Goal: Task Accomplishment & Management: Use online tool/utility

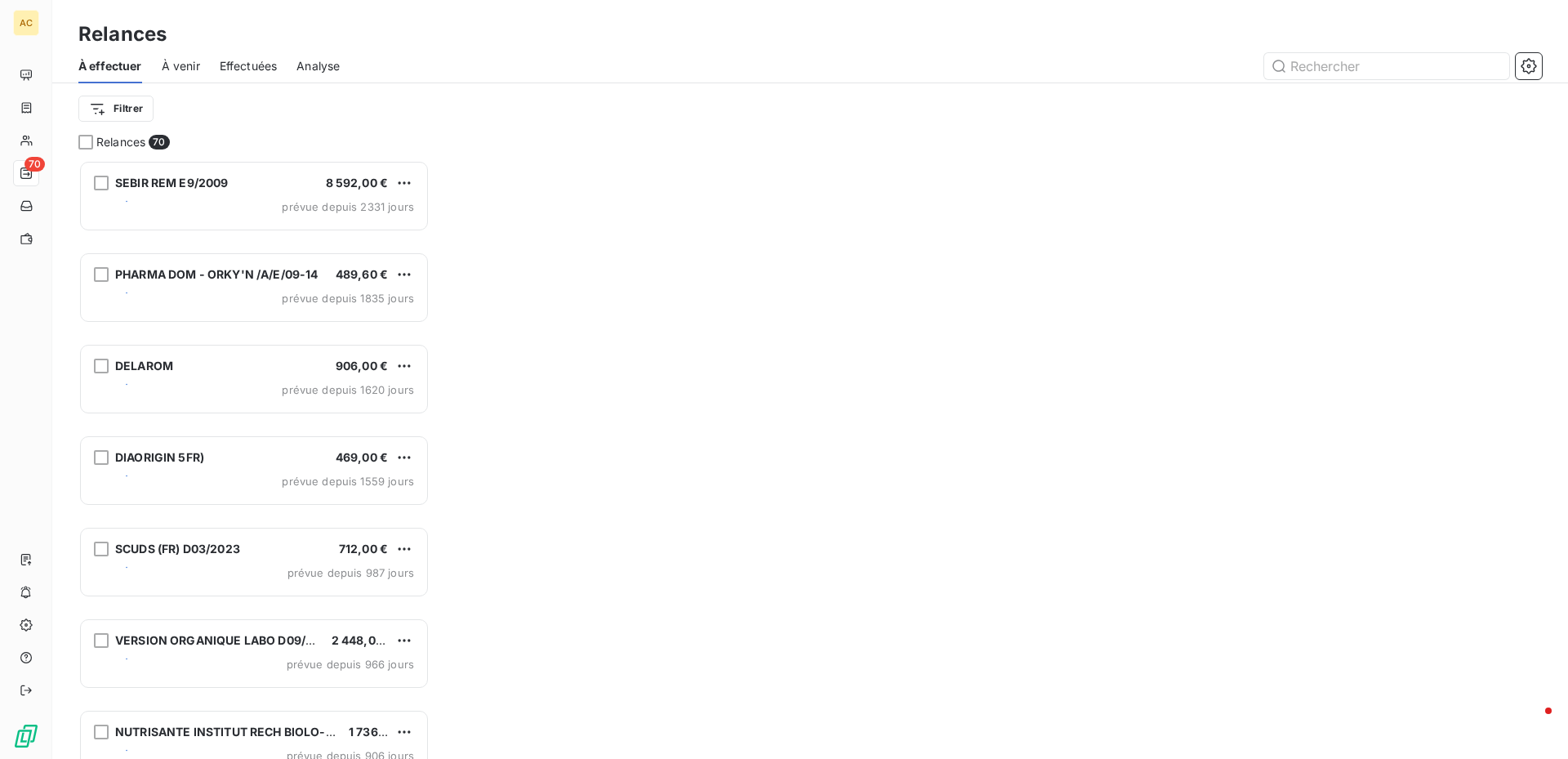
scroll to position [586, 339]
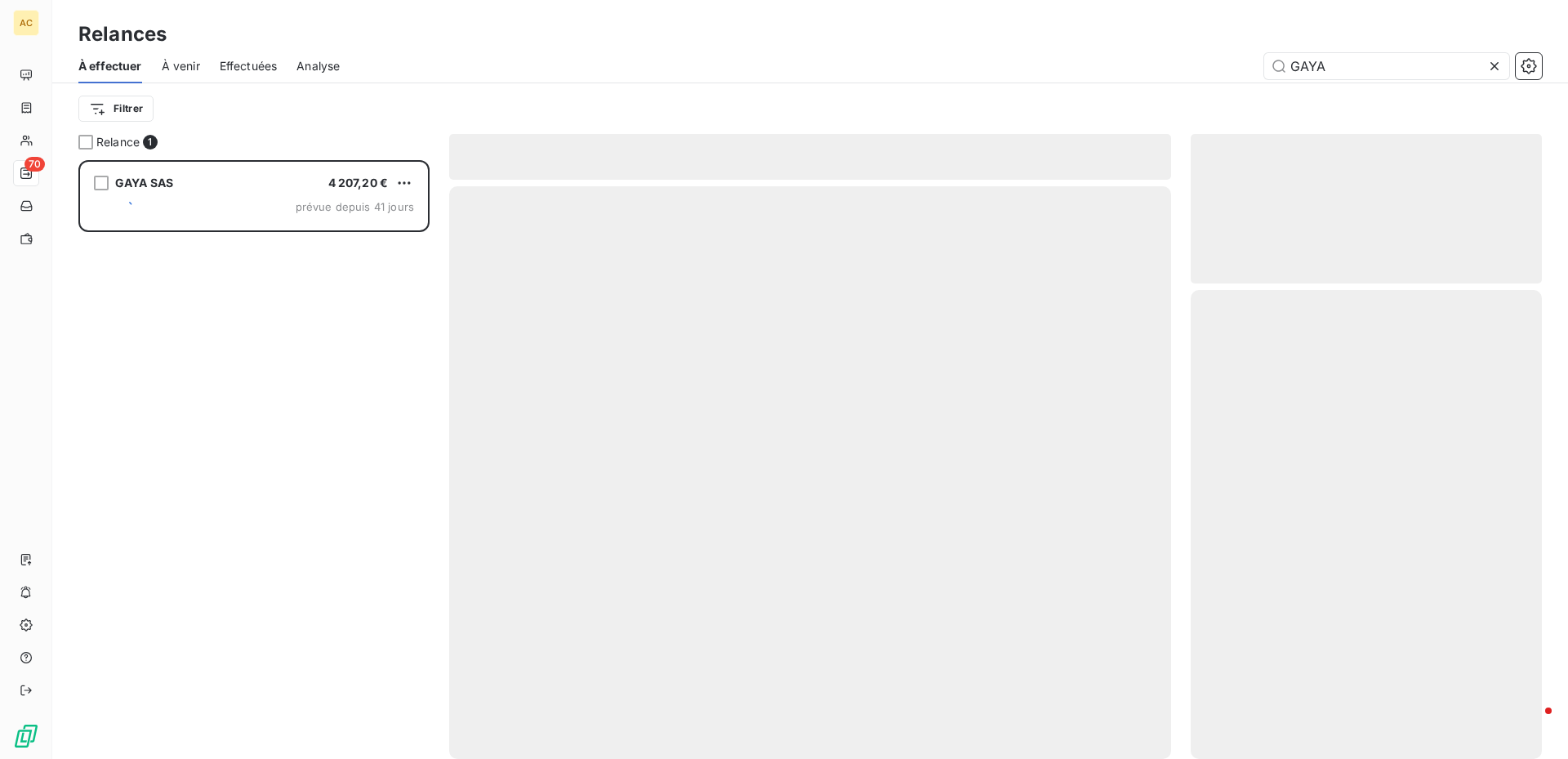
scroll to position [586, 339]
type input "GAYA"
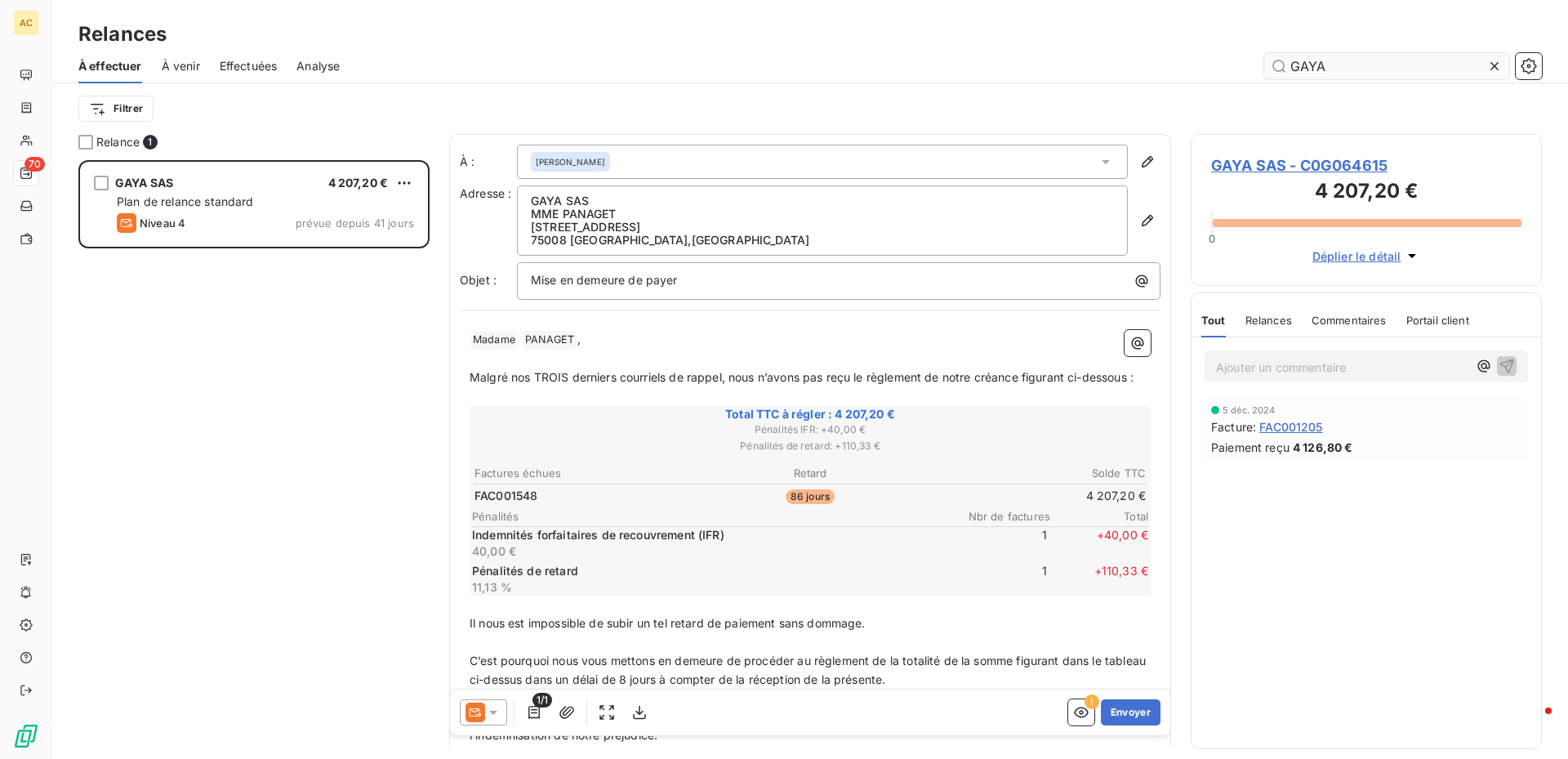
click at [1335, 68] on input "GAYA" at bounding box center [1387, 65] width 245 height 26
type input "G"
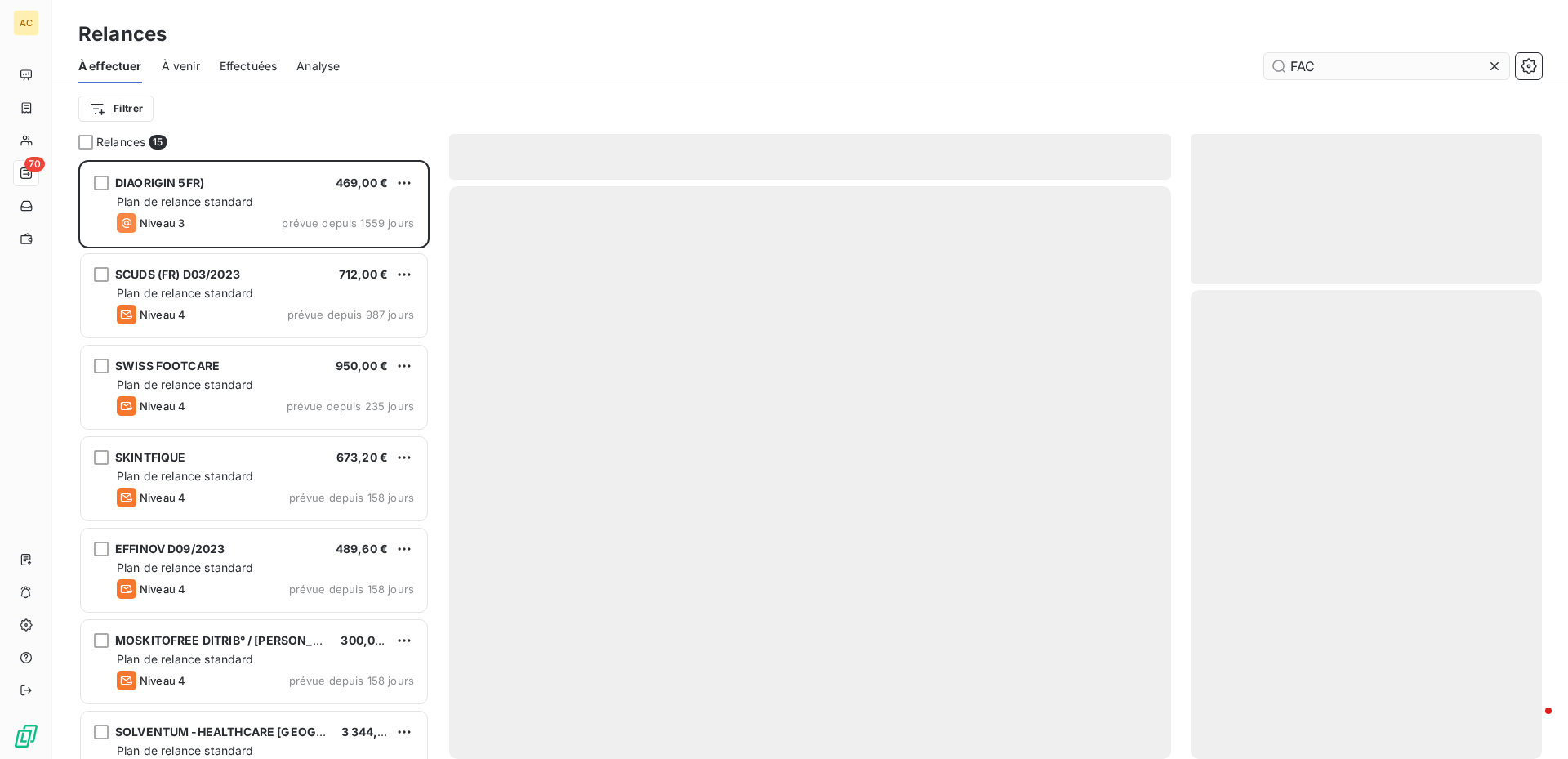
scroll to position [586, 339]
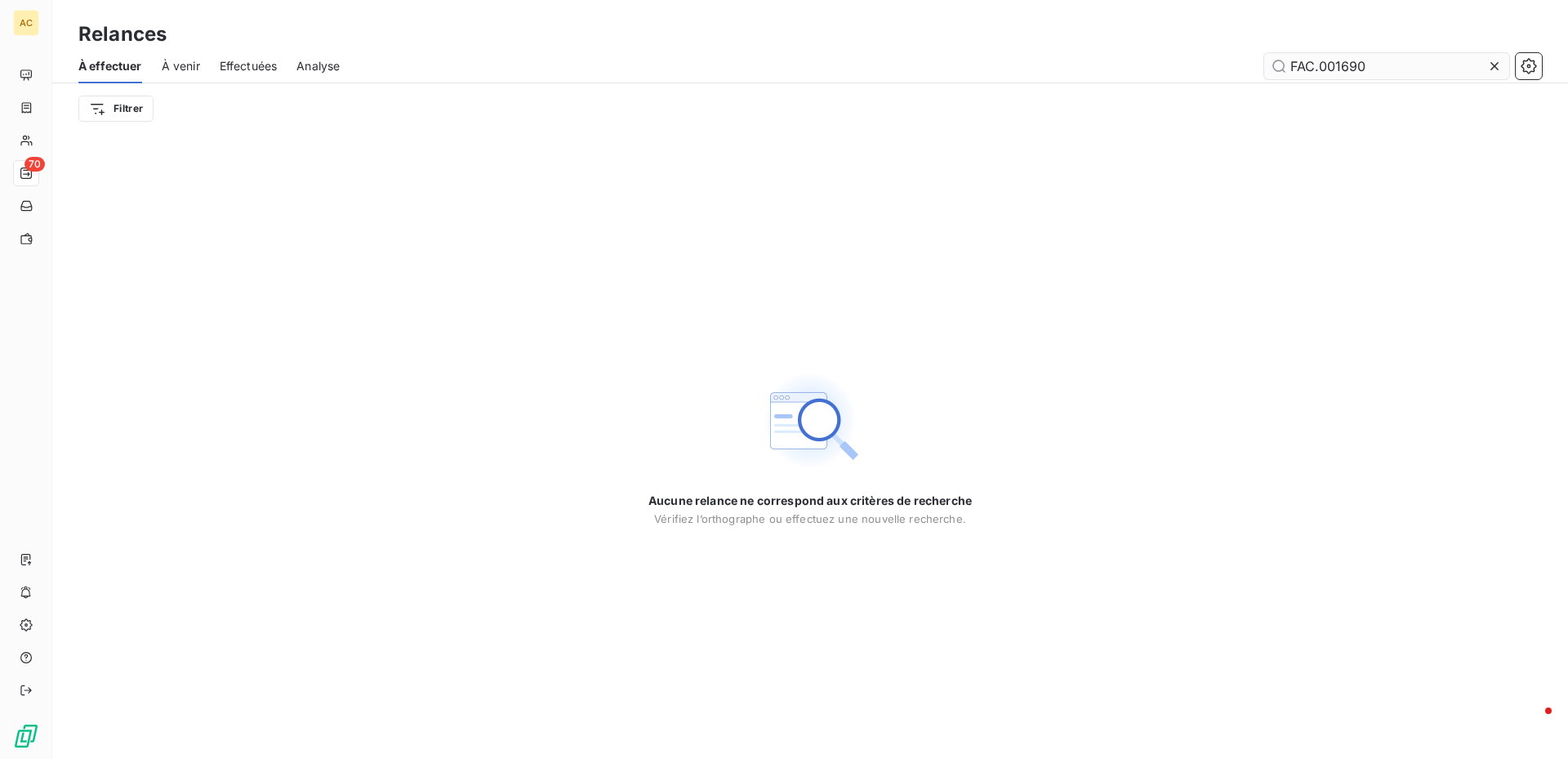
click at [1313, 70] on input "FAC.001690" at bounding box center [1387, 65] width 245 height 26
click at [1368, 64] on input "FAC001690" at bounding box center [1387, 65] width 245 height 26
type input "F"
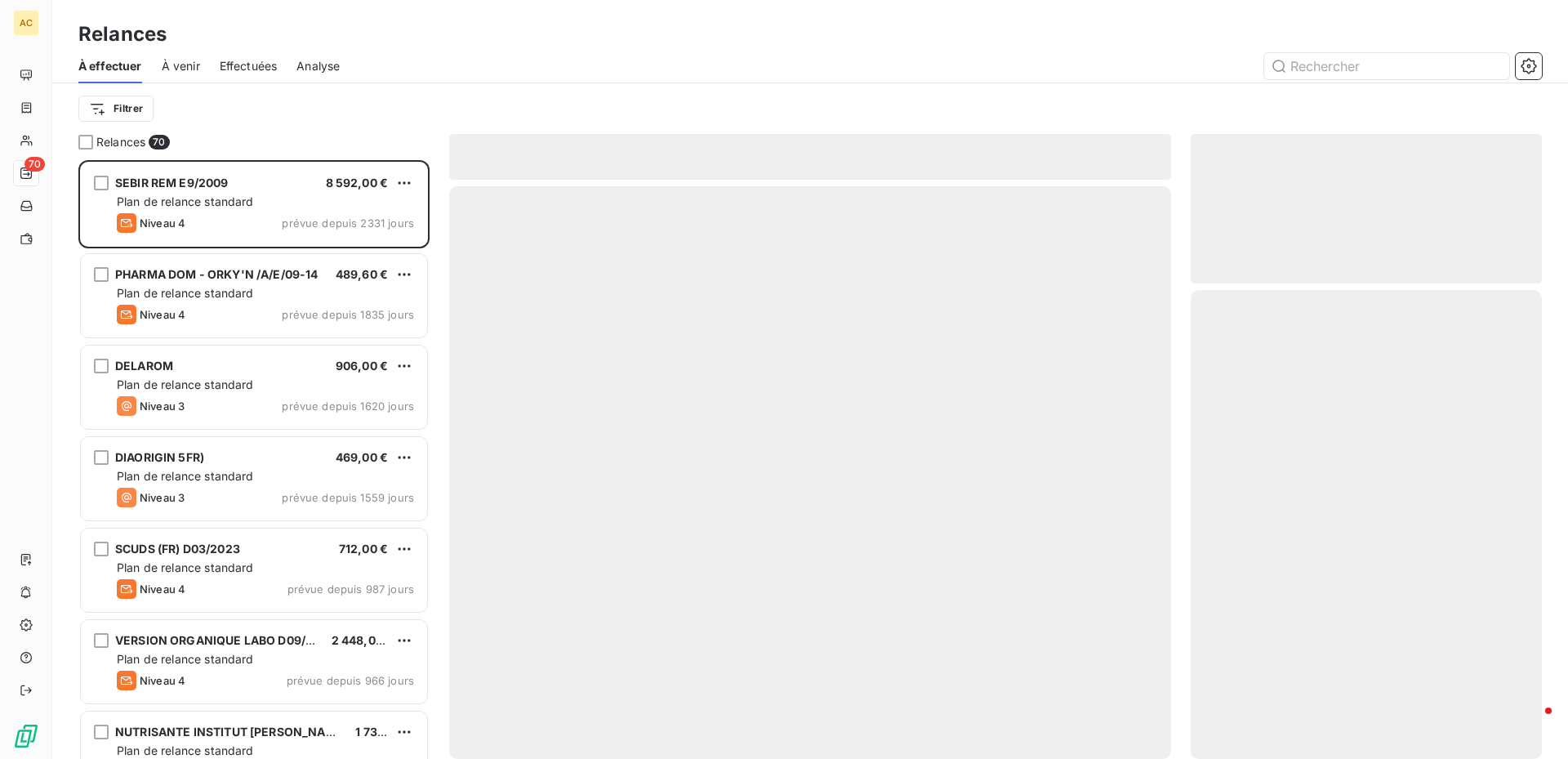
scroll to position [586, 339]
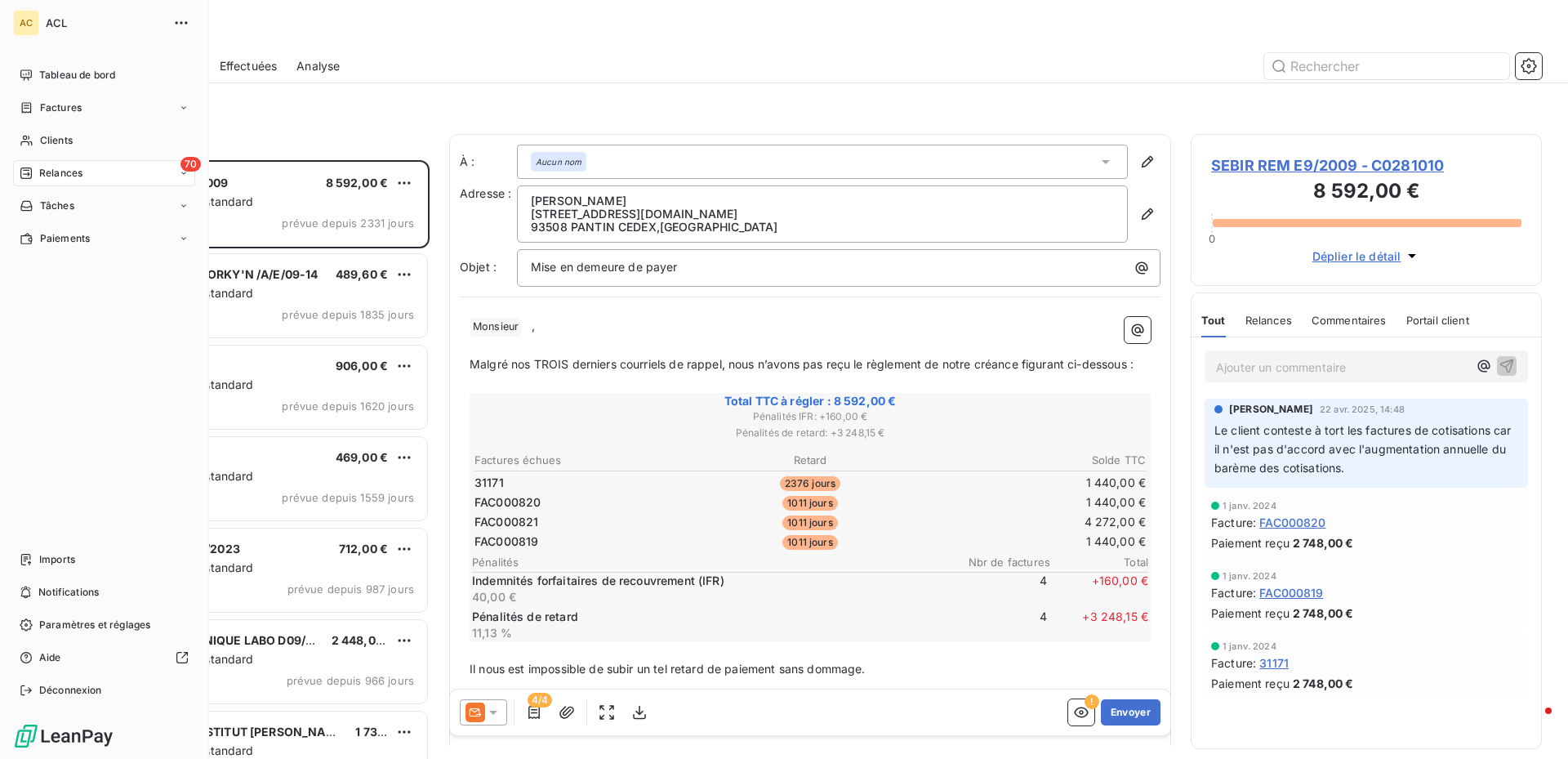
click at [60, 173] on span "Relances" at bounding box center [60, 173] width 43 height 15
click at [137, 173] on div "70 Relances" at bounding box center [103, 173] width 182 height 26
click at [77, 166] on span "Relances" at bounding box center [60, 173] width 43 height 15
click at [112, 167] on div "70 Relances" at bounding box center [103, 173] width 182 height 26
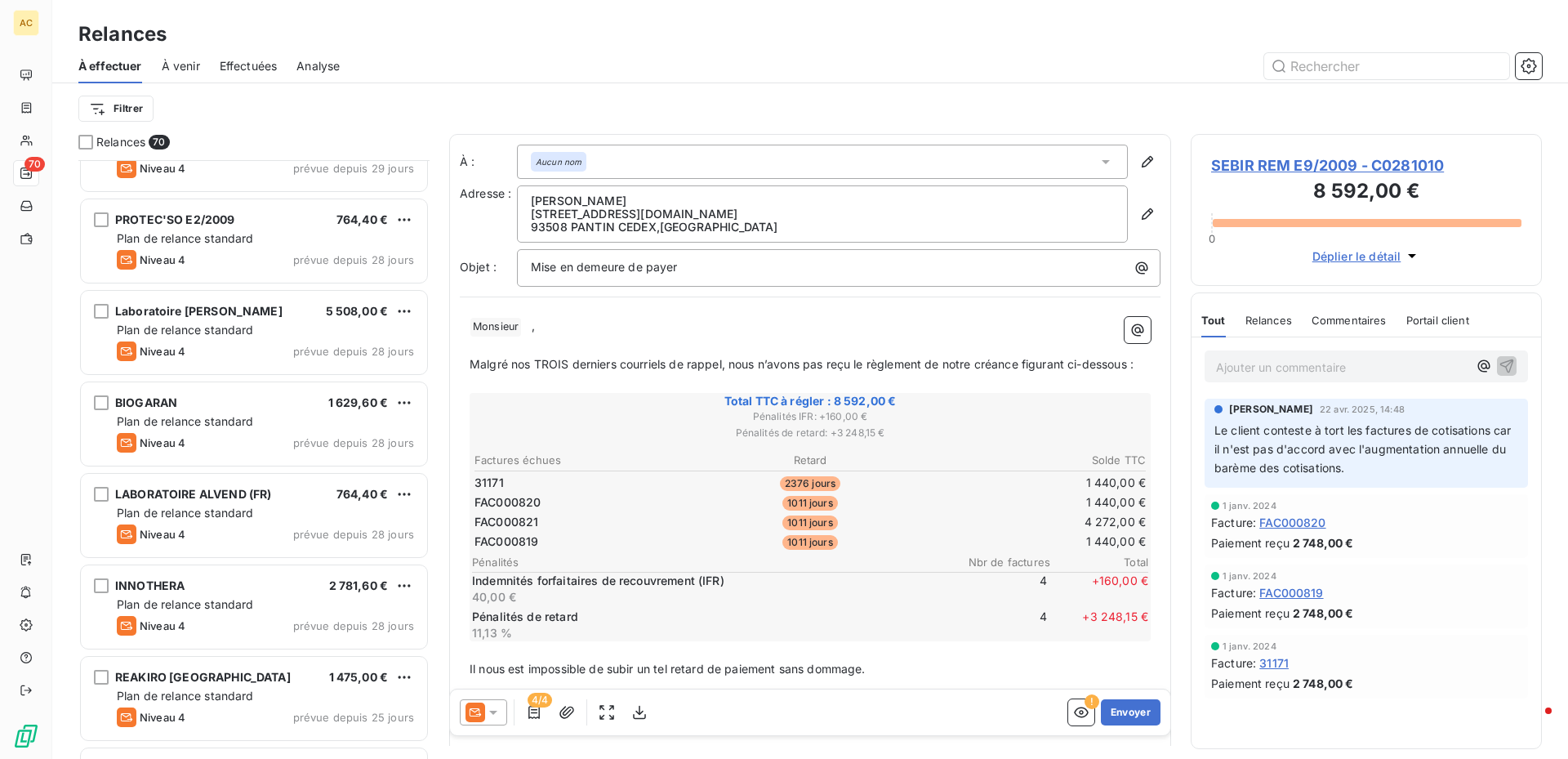
scroll to position [3684, 0]
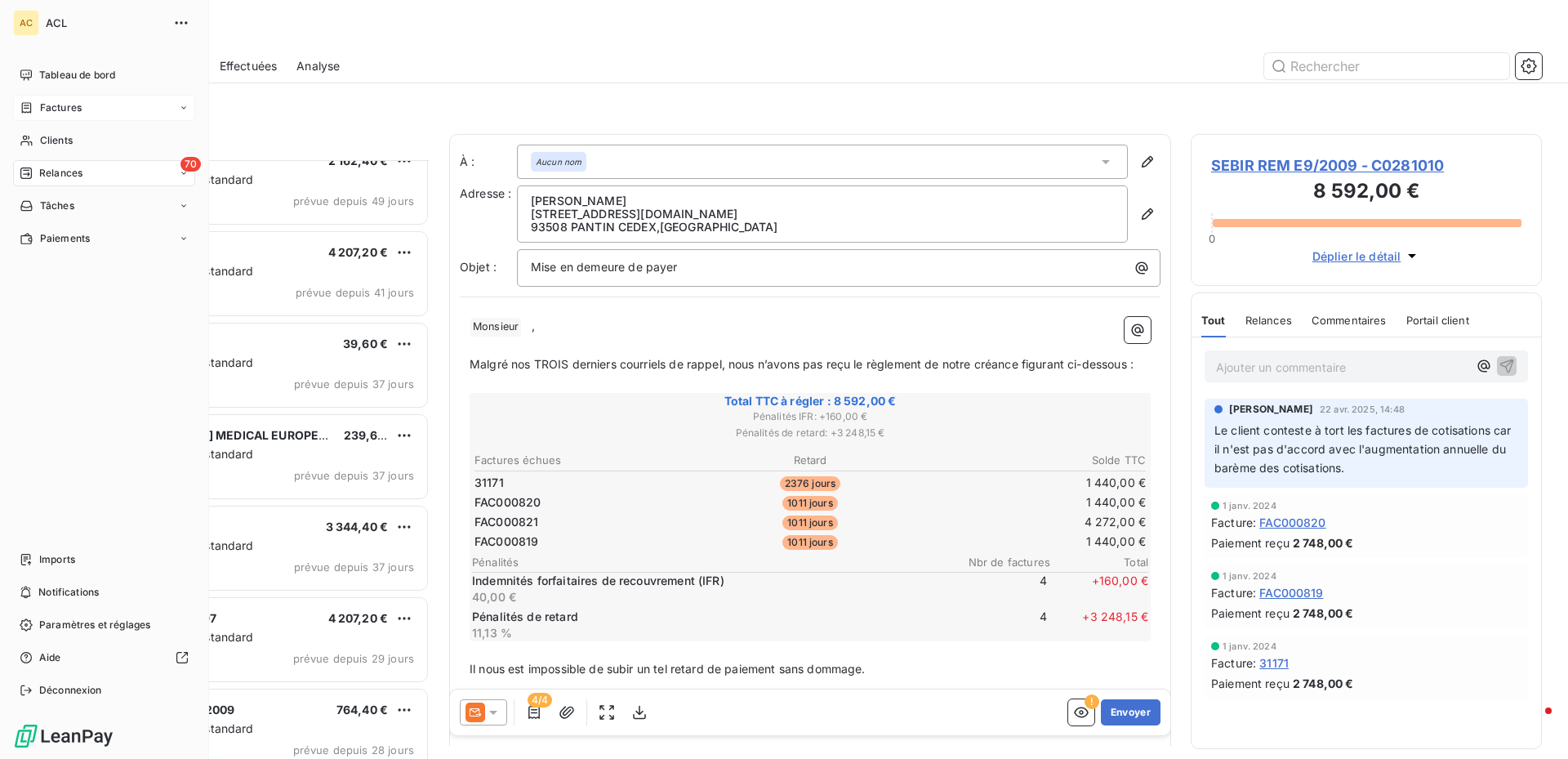
click at [182, 102] on div "Factures" at bounding box center [103, 107] width 182 height 26
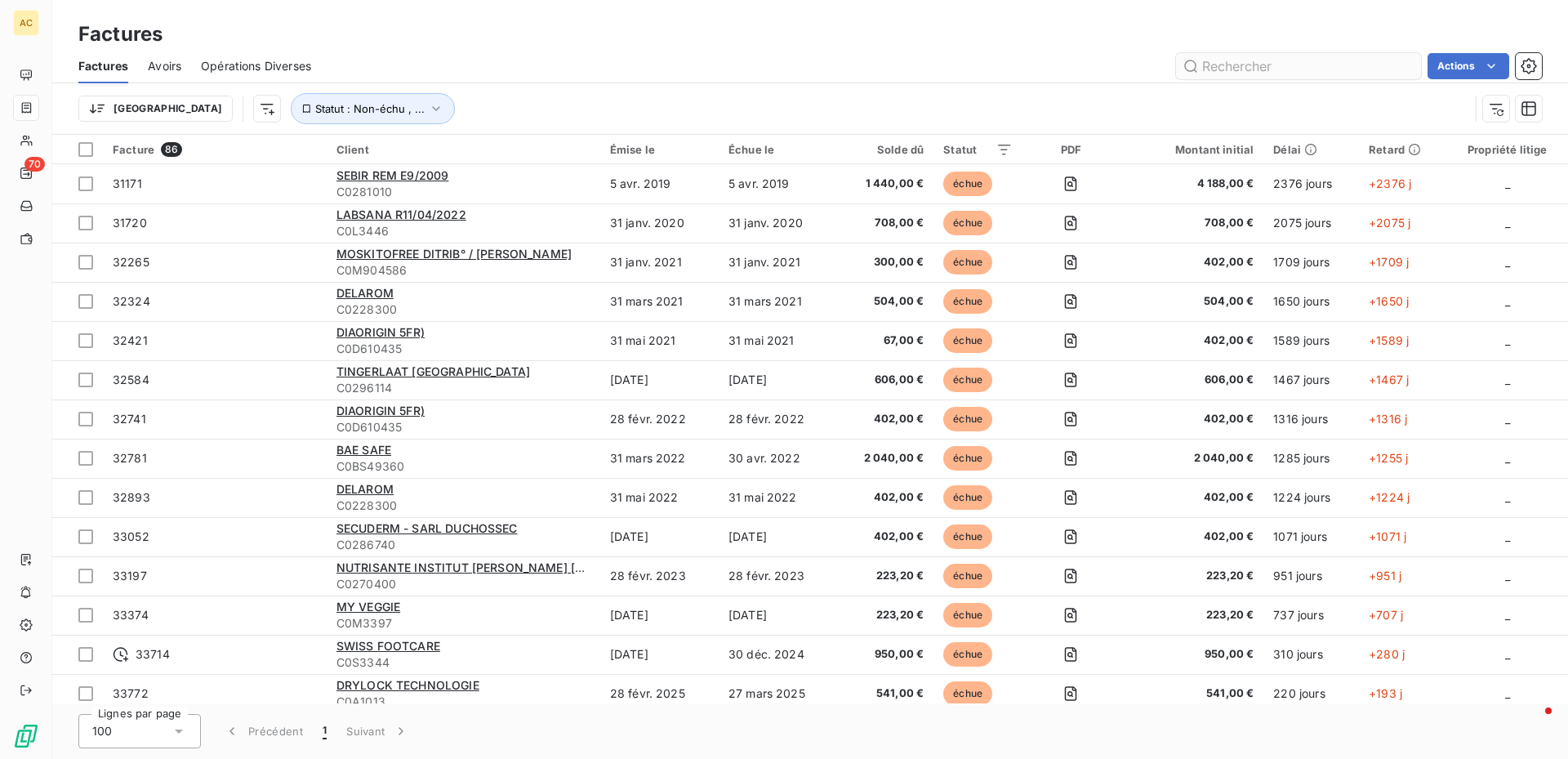
click at [1317, 62] on input "text" at bounding box center [1298, 65] width 245 height 26
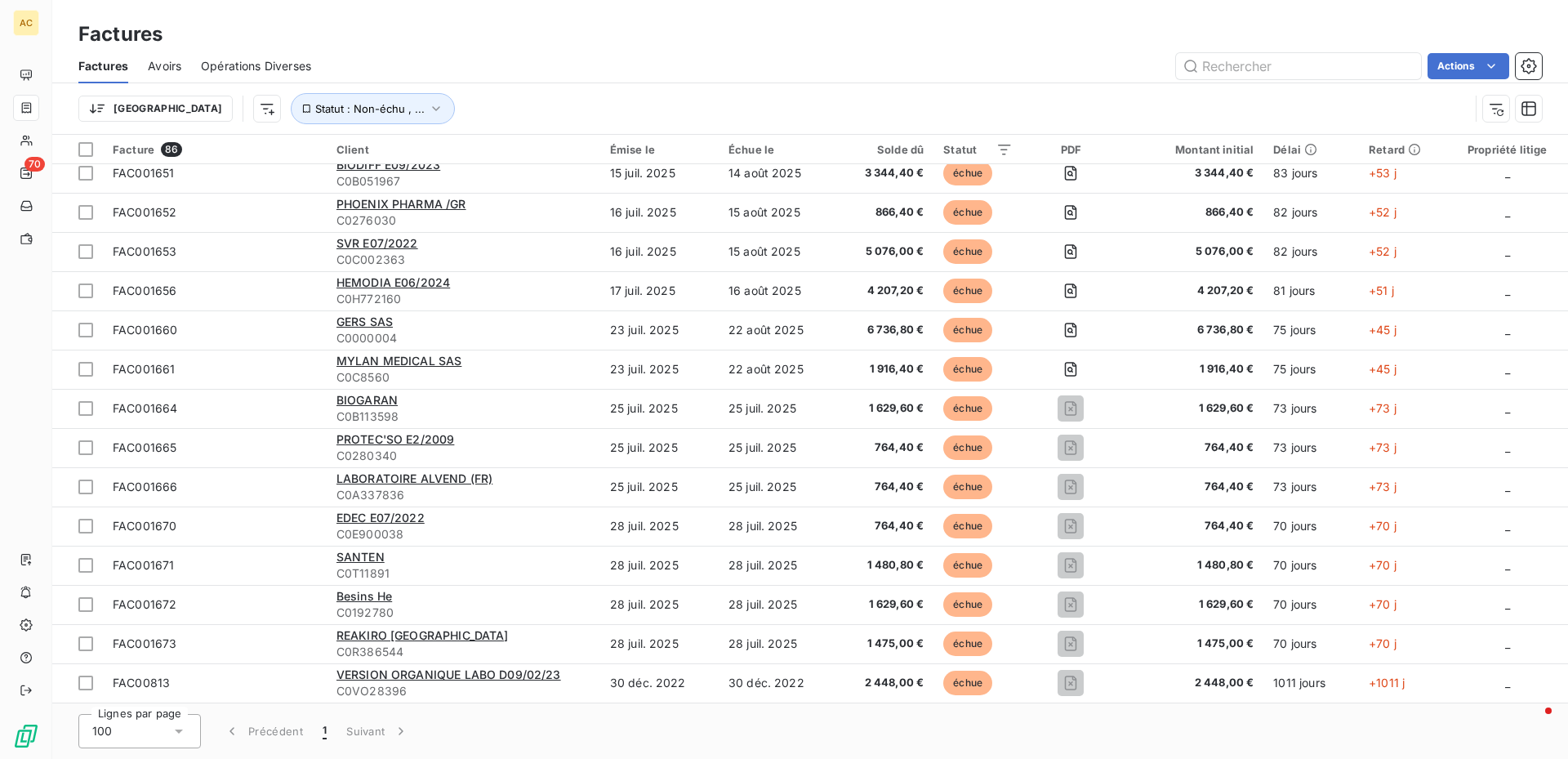
scroll to position [2344, 0]
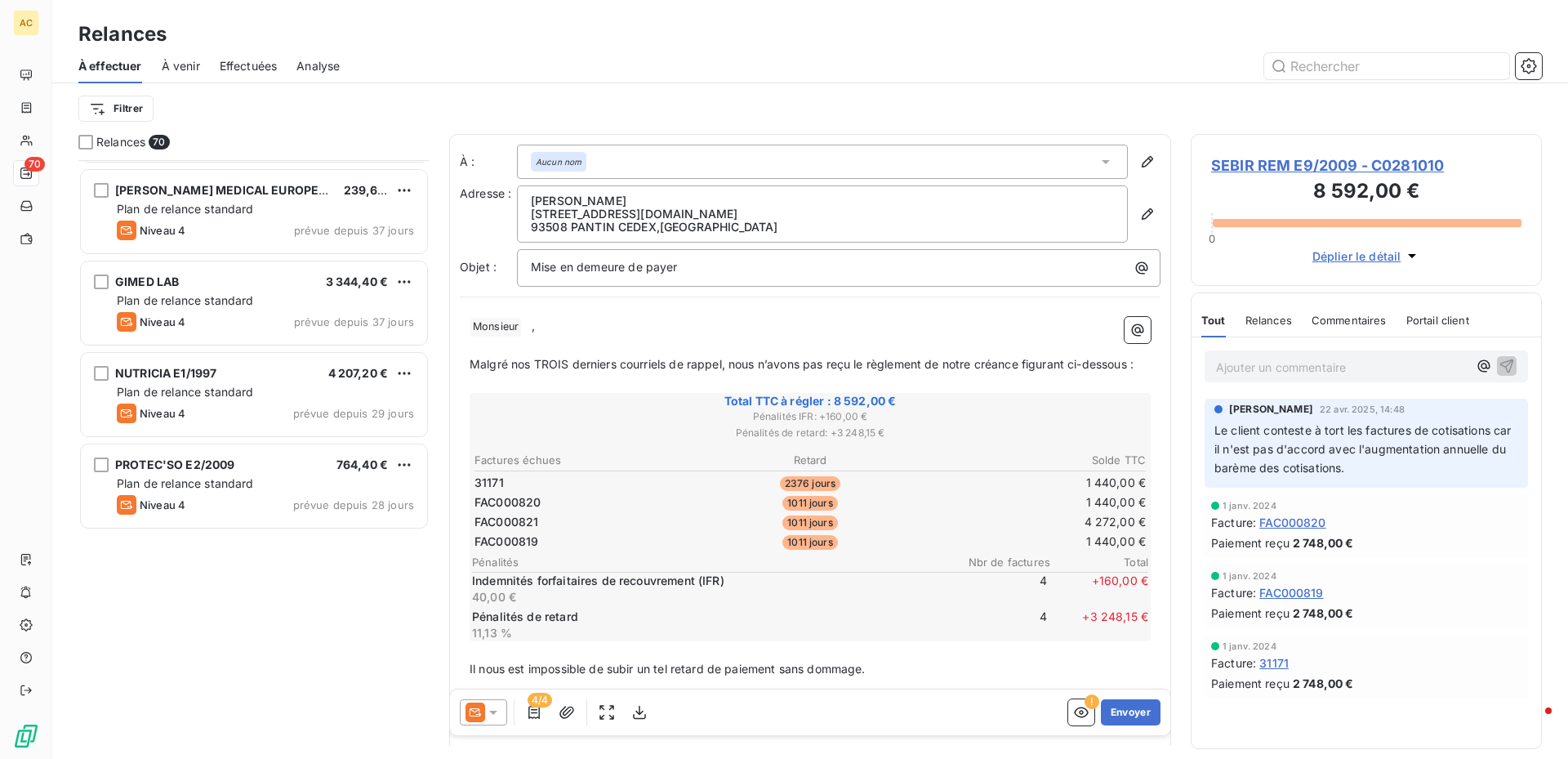
scroll to position [3520, 0]
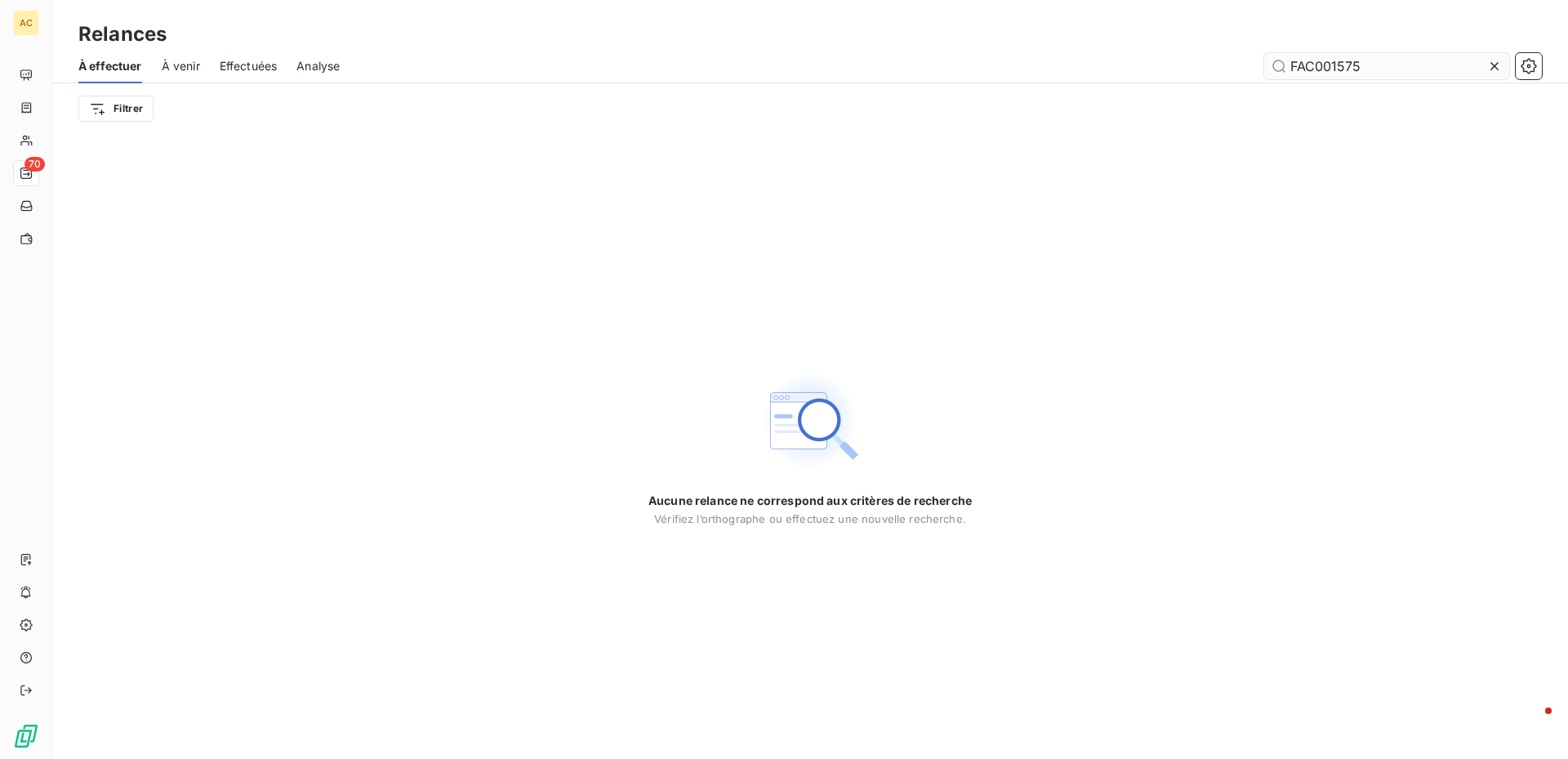
type input "FAC001575"
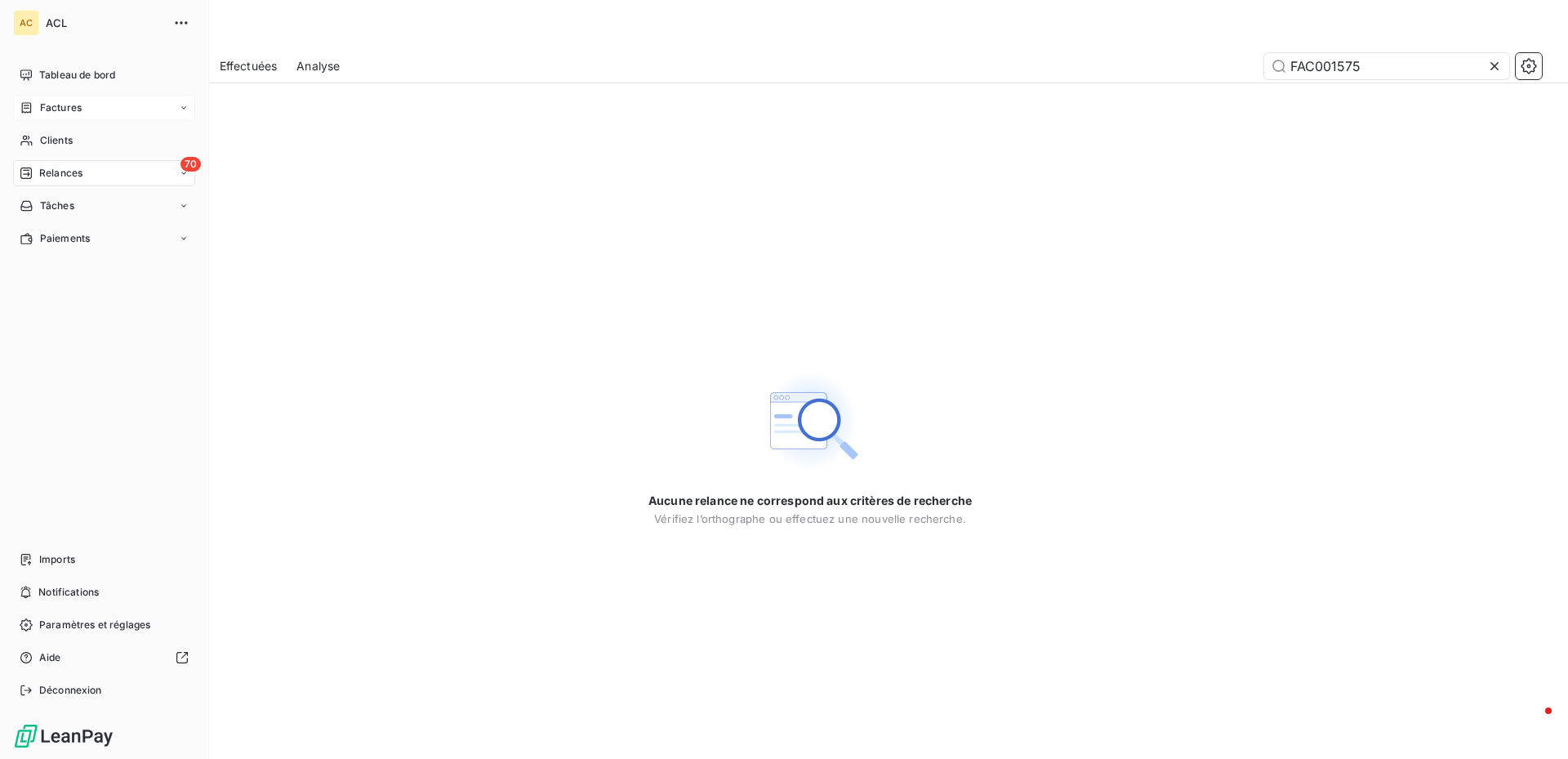
click at [98, 103] on div "Factures" at bounding box center [103, 107] width 182 height 26
click at [182, 109] on icon at bounding box center [183, 108] width 10 height 10
click at [77, 108] on span "Factures" at bounding box center [60, 107] width 42 height 15
click at [183, 99] on div "Factures" at bounding box center [103, 107] width 182 height 26
click at [69, 106] on span "Factures" at bounding box center [60, 107] width 42 height 15
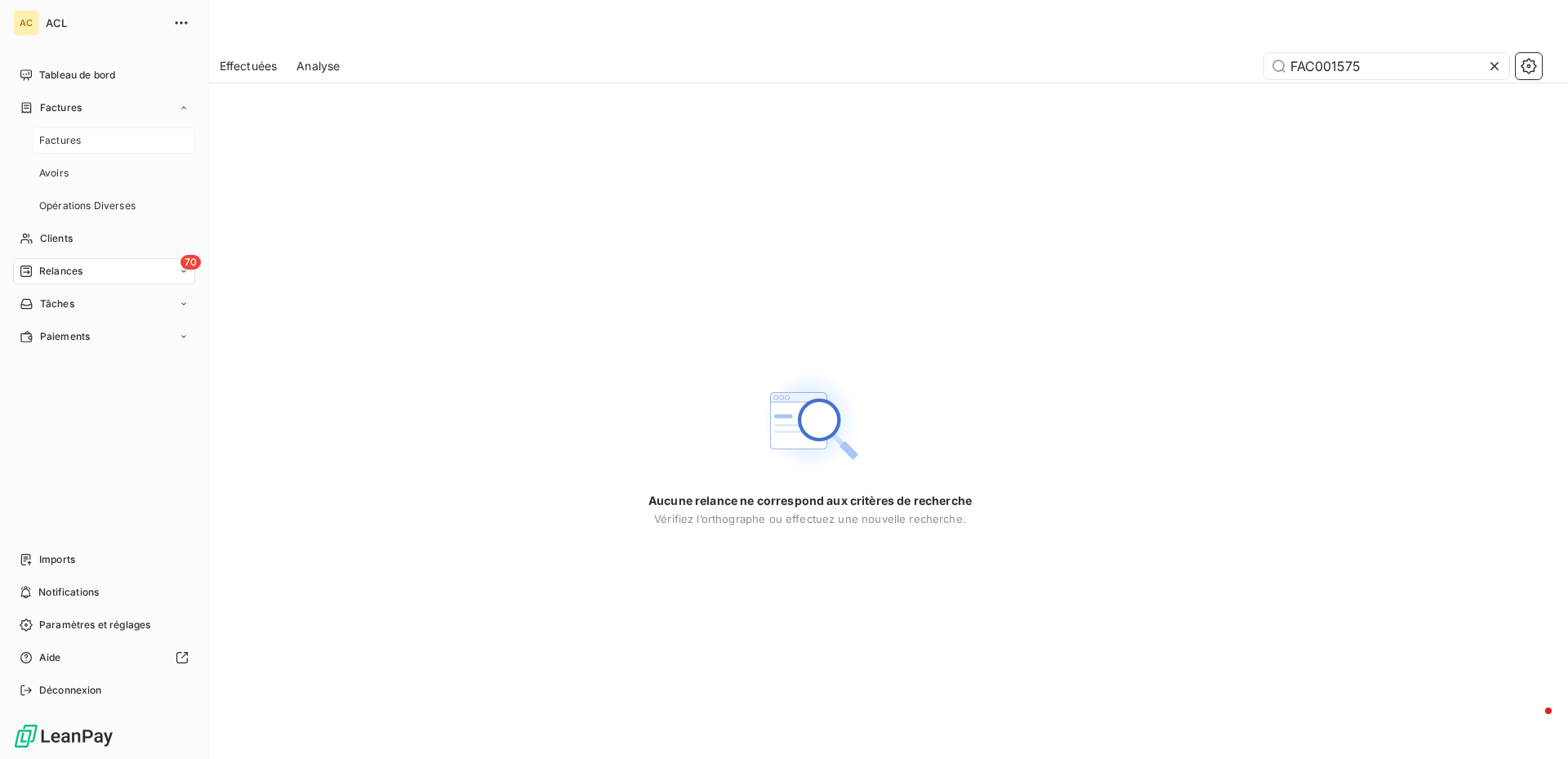
click at [58, 140] on span "Factures" at bounding box center [59, 140] width 42 height 15
click at [184, 107] on icon at bounding box center [183, 108] width 10 height 10
click at [114, 144] on div "Factures" at bounding box center [114, 140] width 163 height 26
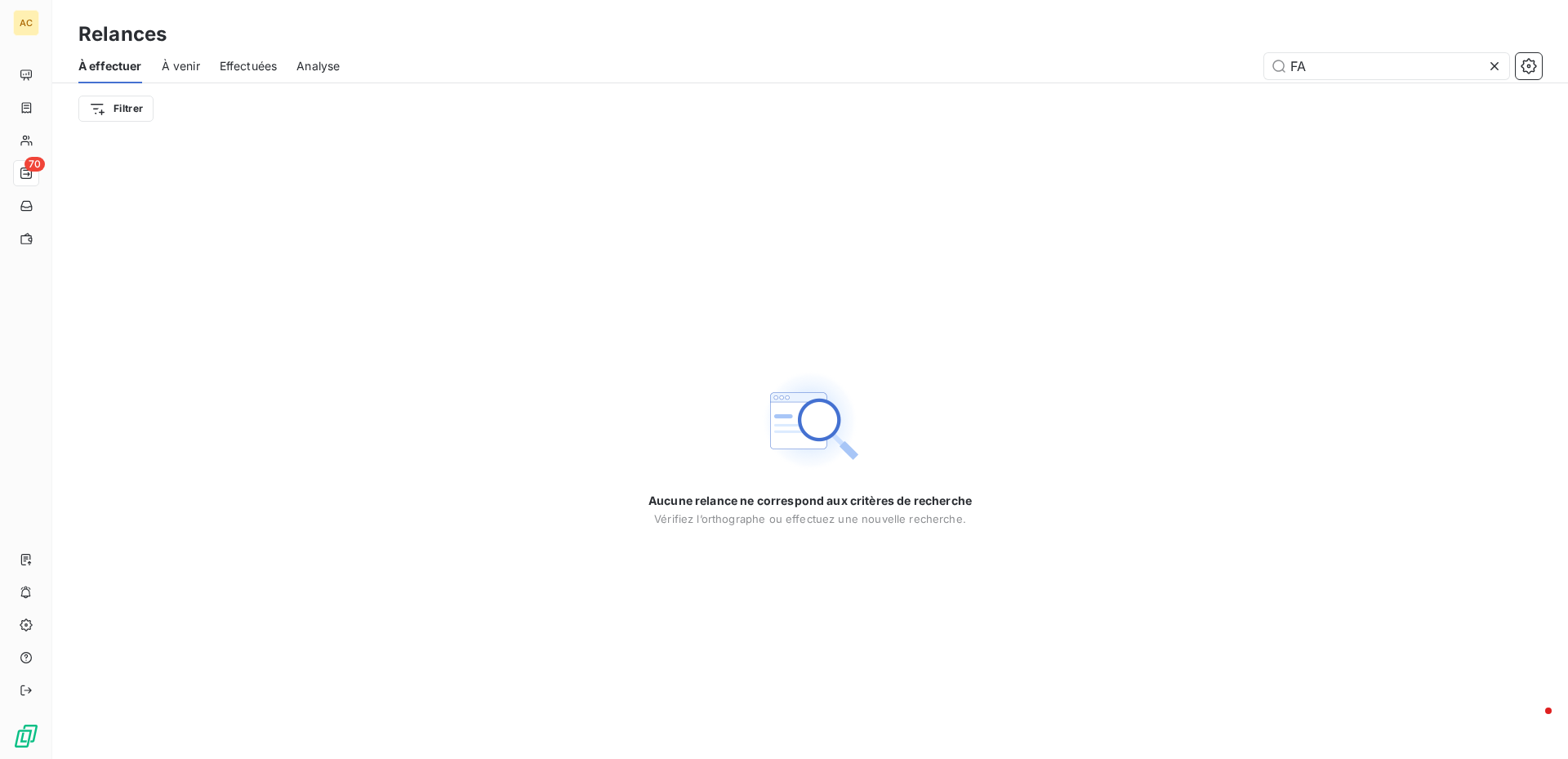
type input "F"
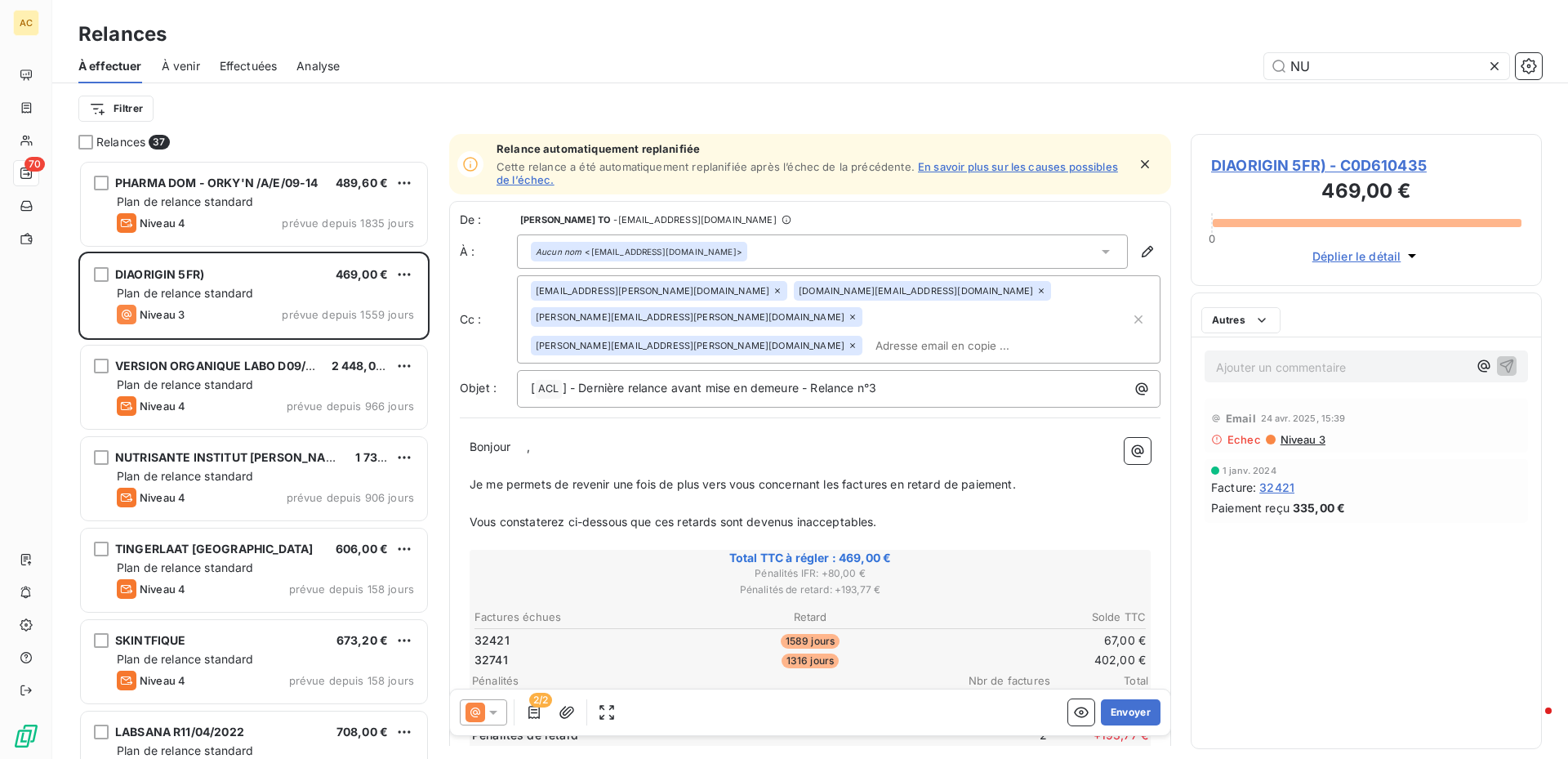
scroll to position [586, 339]
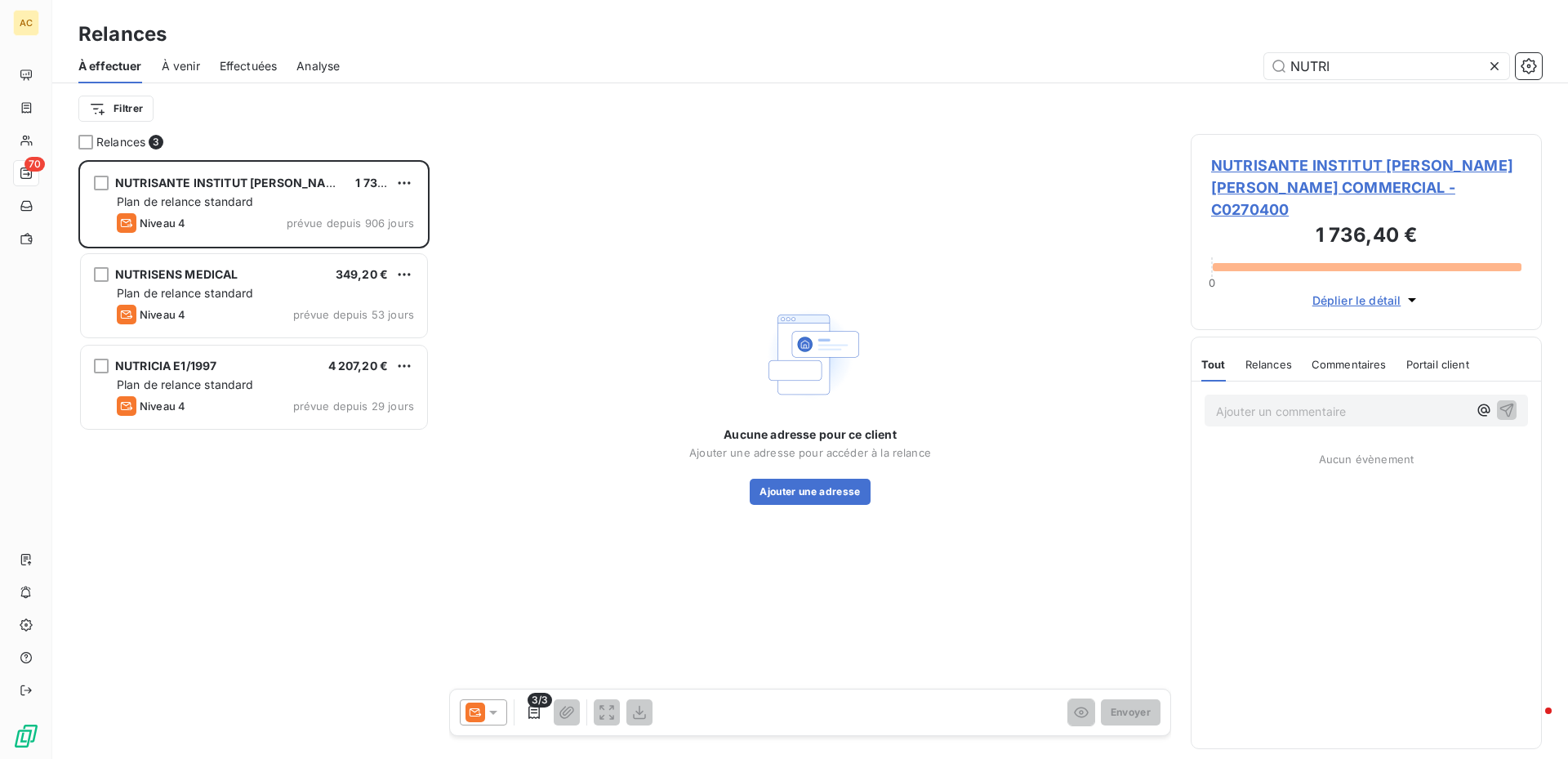
scroll to position [586, 339]
type input "NUTRI"
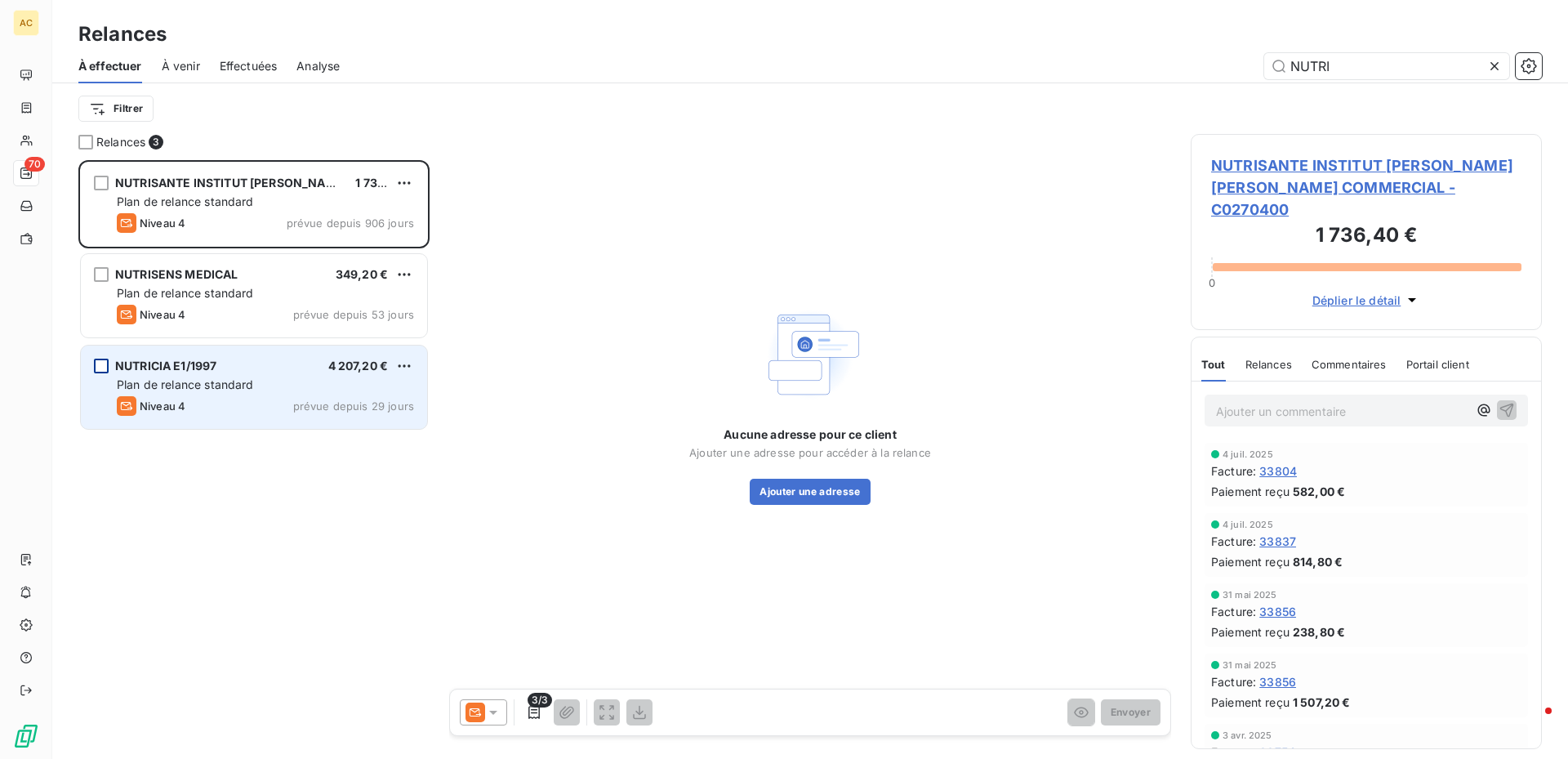
click at [99, 371] on div "grid" at bounding box center [100, 366] width 15 height 15
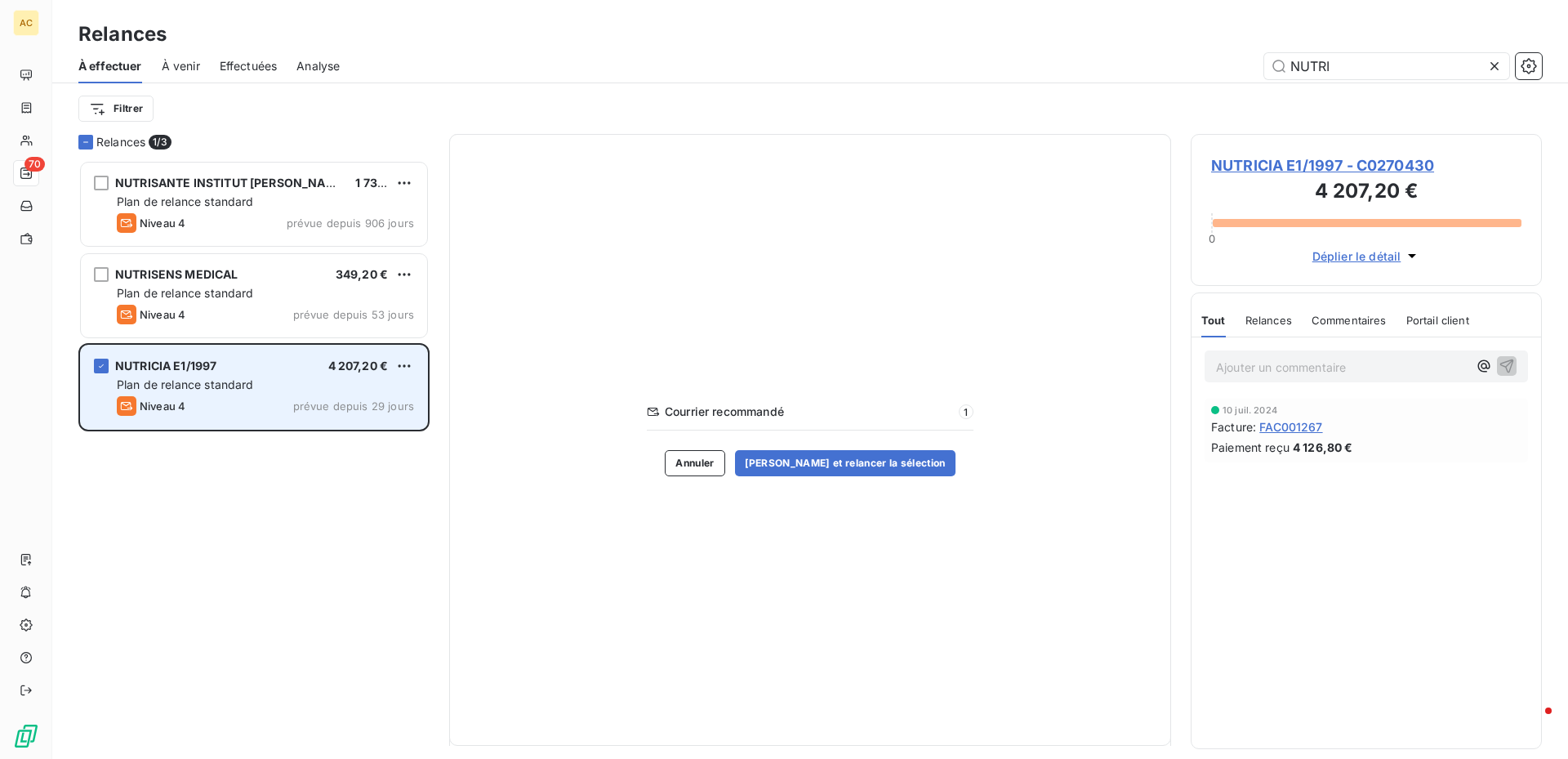
click at [191, 368] on span "NUTRICIA E1/1997" at bounding box center [166, 366] width 101 height 14
click at [370, 365] on span "4 207,20 €" at bounding box center [359, 366] width 60 height 14
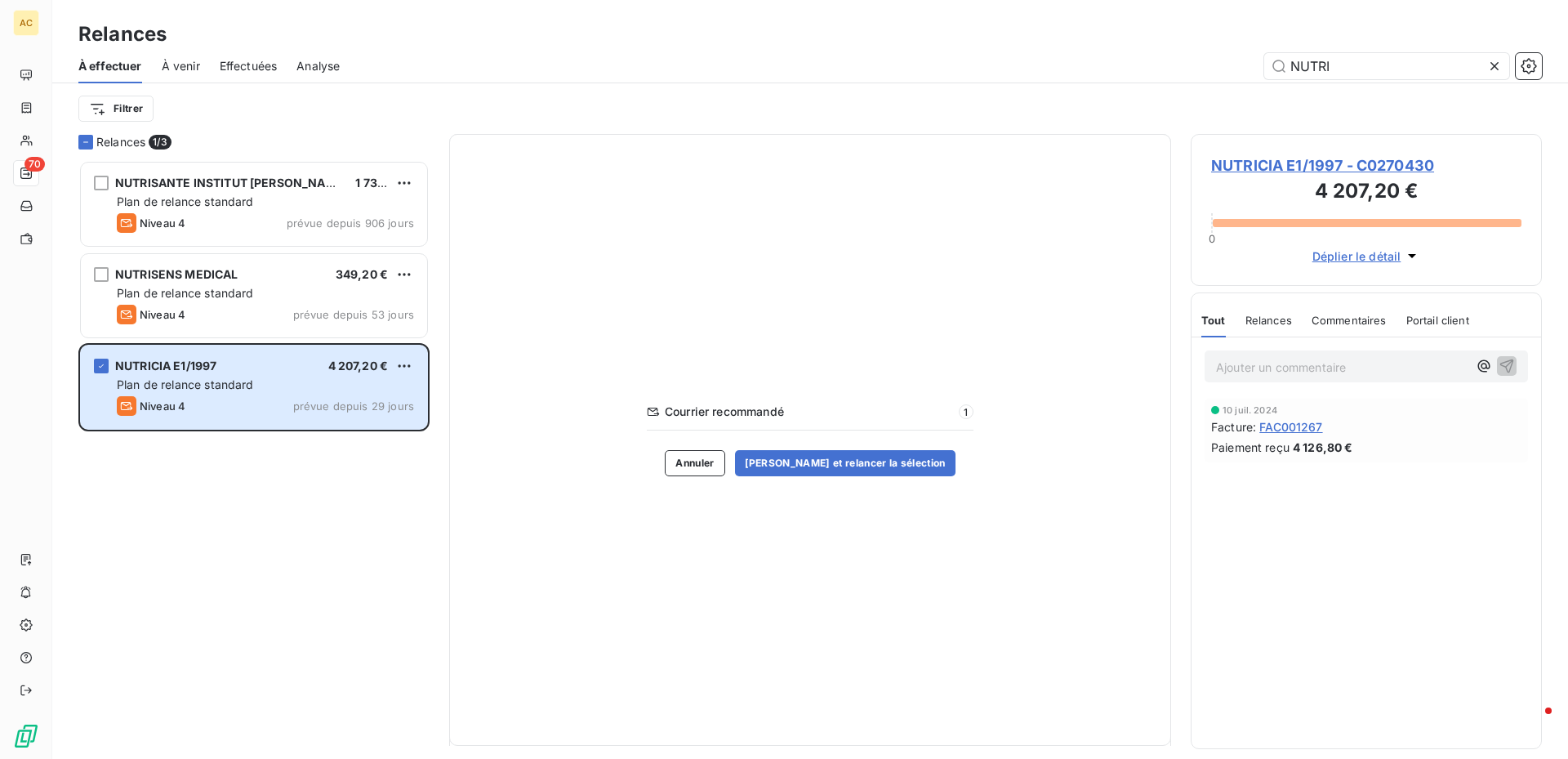
click at [1298, 158] on span "NUTRICIA E1/1997 - C0270430" at bounding box center [1366, 165] width 310 height 22
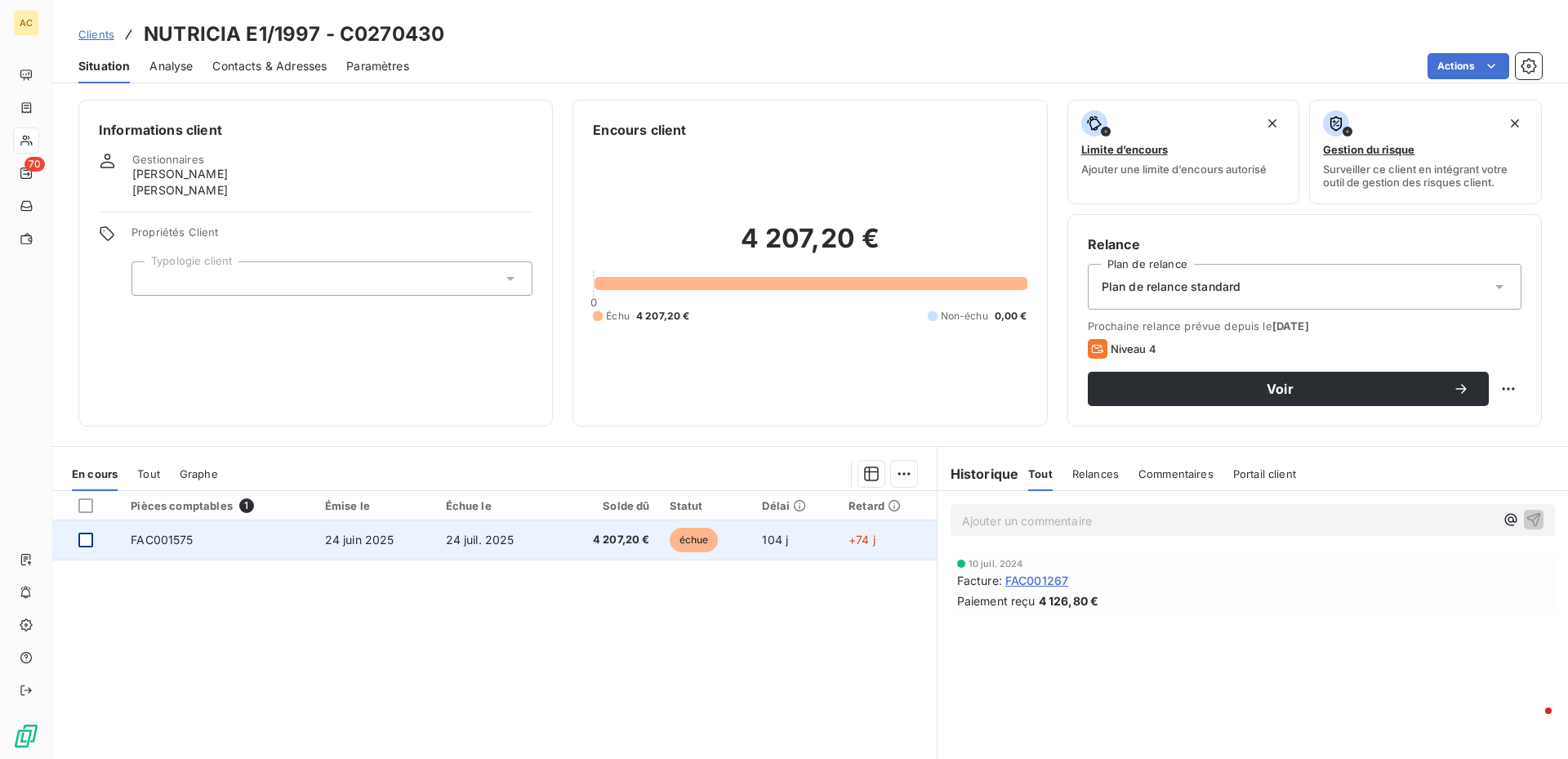
click at [82, 545] on div at bounding box center [85, 539] width 15 height 15
click at [169, 538] on span "FAC001575" at bounding box center [162, 539] width 62 height 14
click at [169, 539] on span "FAC001575" at bounding box center [162, 539] width 62 height 14
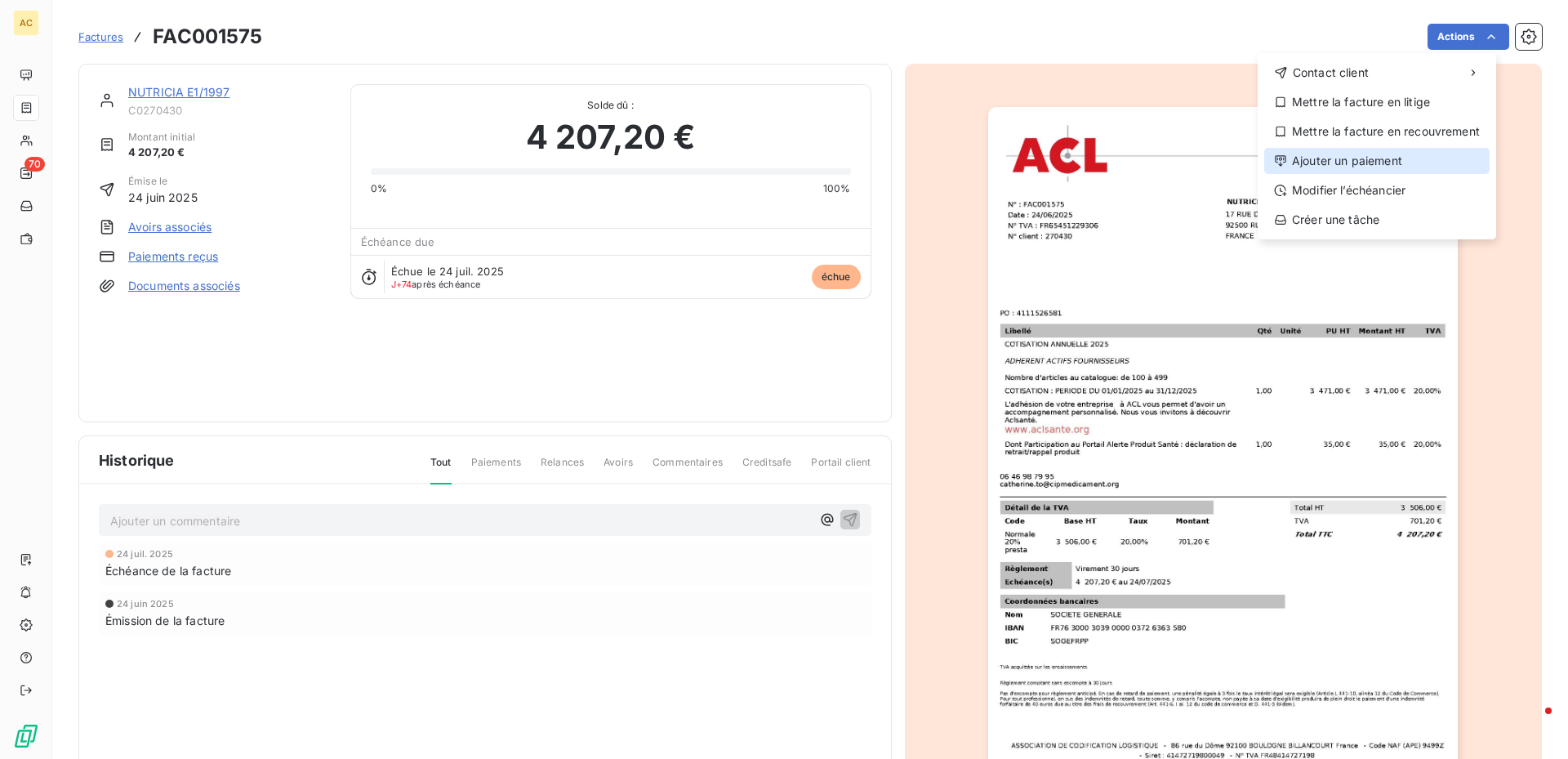
click at [1340, 163] on div "Ajouter un paiement" at bounding box center [1377, 161] width 225 height 26
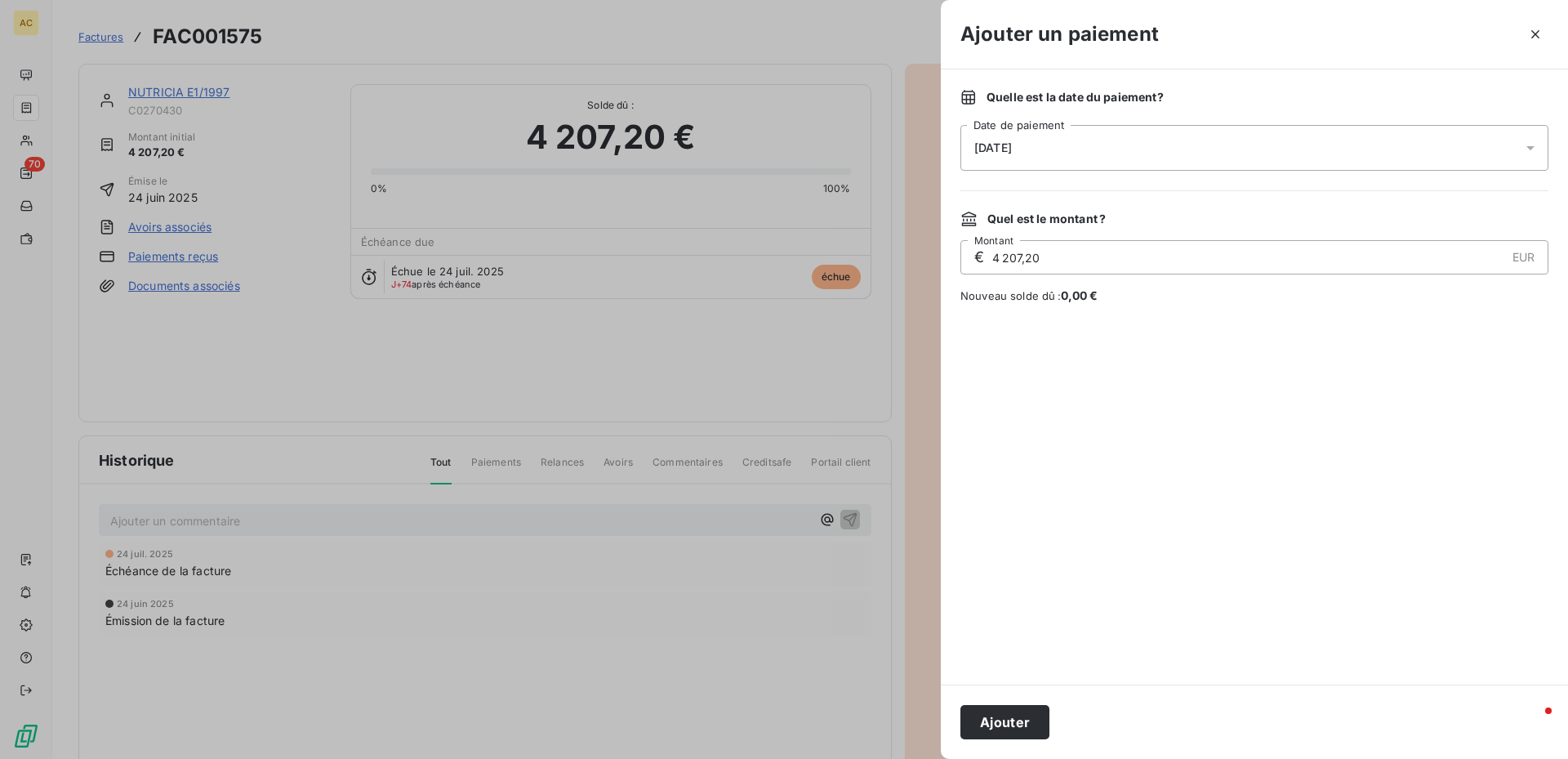
click at [1530, 148] on icon at bounding box center [1530, 148] width 8 height 4
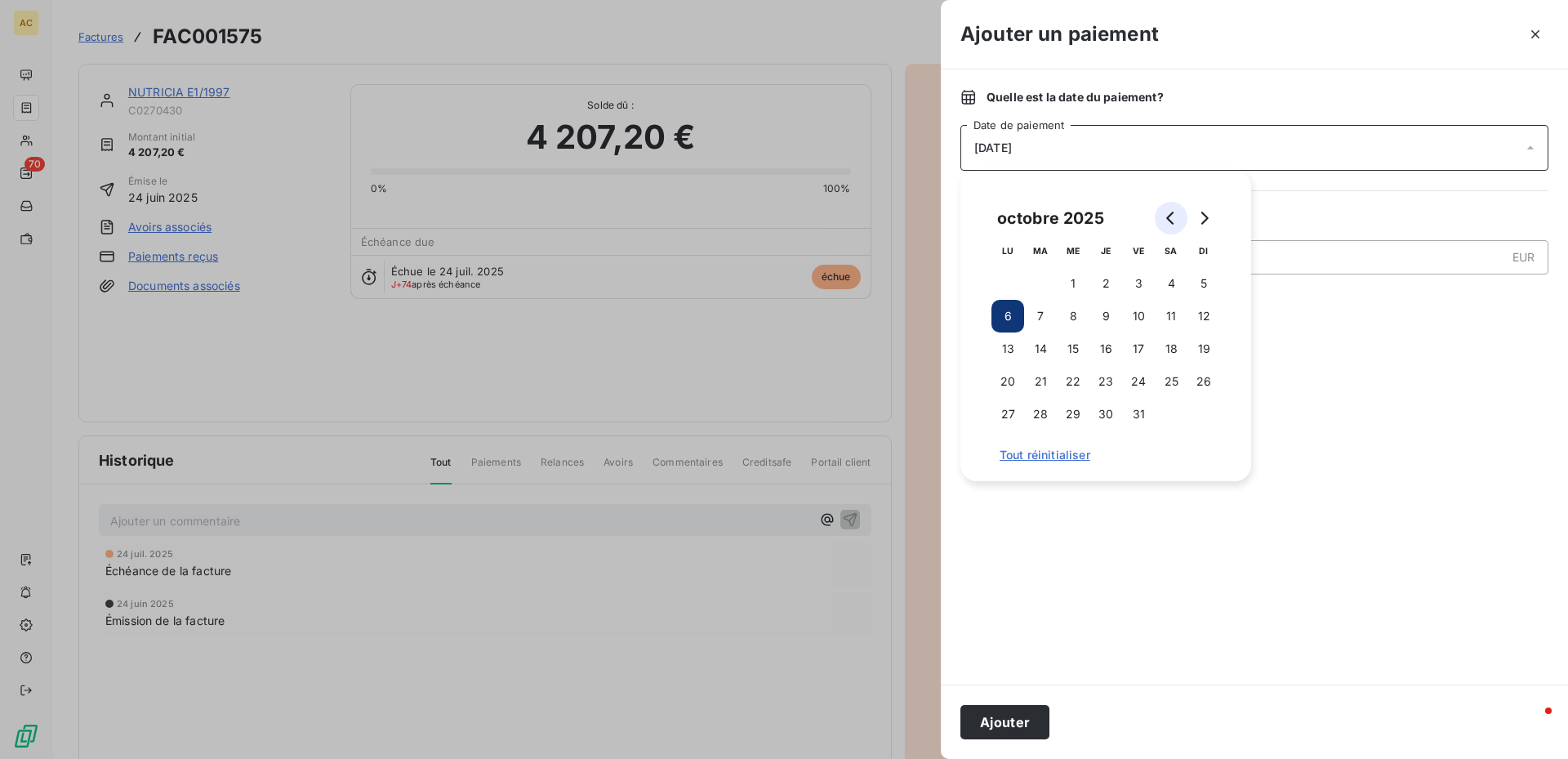
click at [1170, 213] on icon "Go to previous month" at bounding box center [1170, 218] width 13 height 13
click at [1169, 215] on icon "Go to previous month" at bounding box center [1170, 218] width 13 height 13
click at [1204, 224] on button "Go to next month" at bounding box center [1204, 219] width 33 height 33
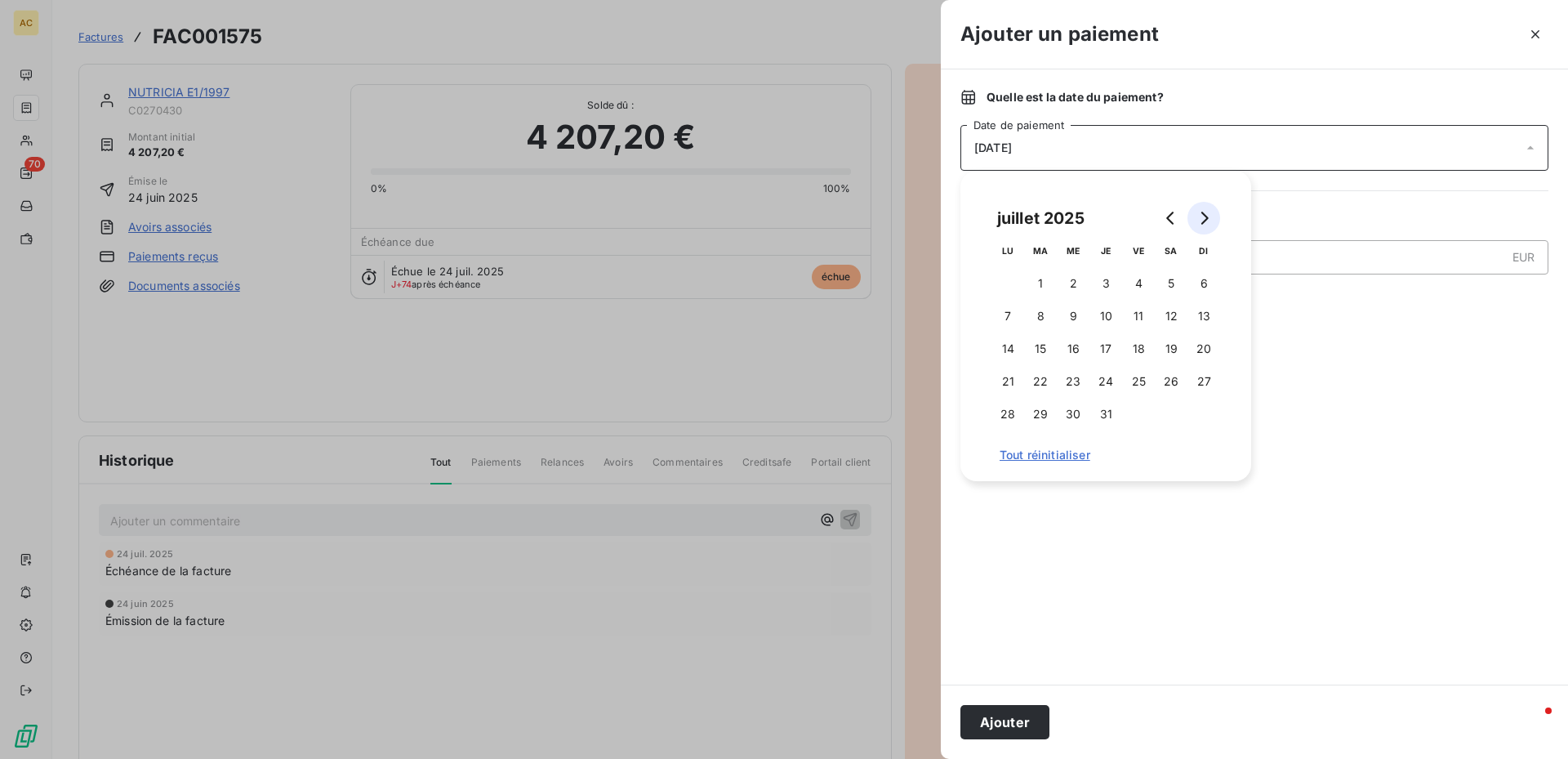
click at [1204, 224] on button "Go to next month" at bounding box center [1204, 219] width 33 height 33
click at [1078, 318] on button "6" at bounding box center [1074, 316] width 33 height 33
click at [1020, 722] on button "Ajouter" at bounding box center [1004, 722] width 89 height 34
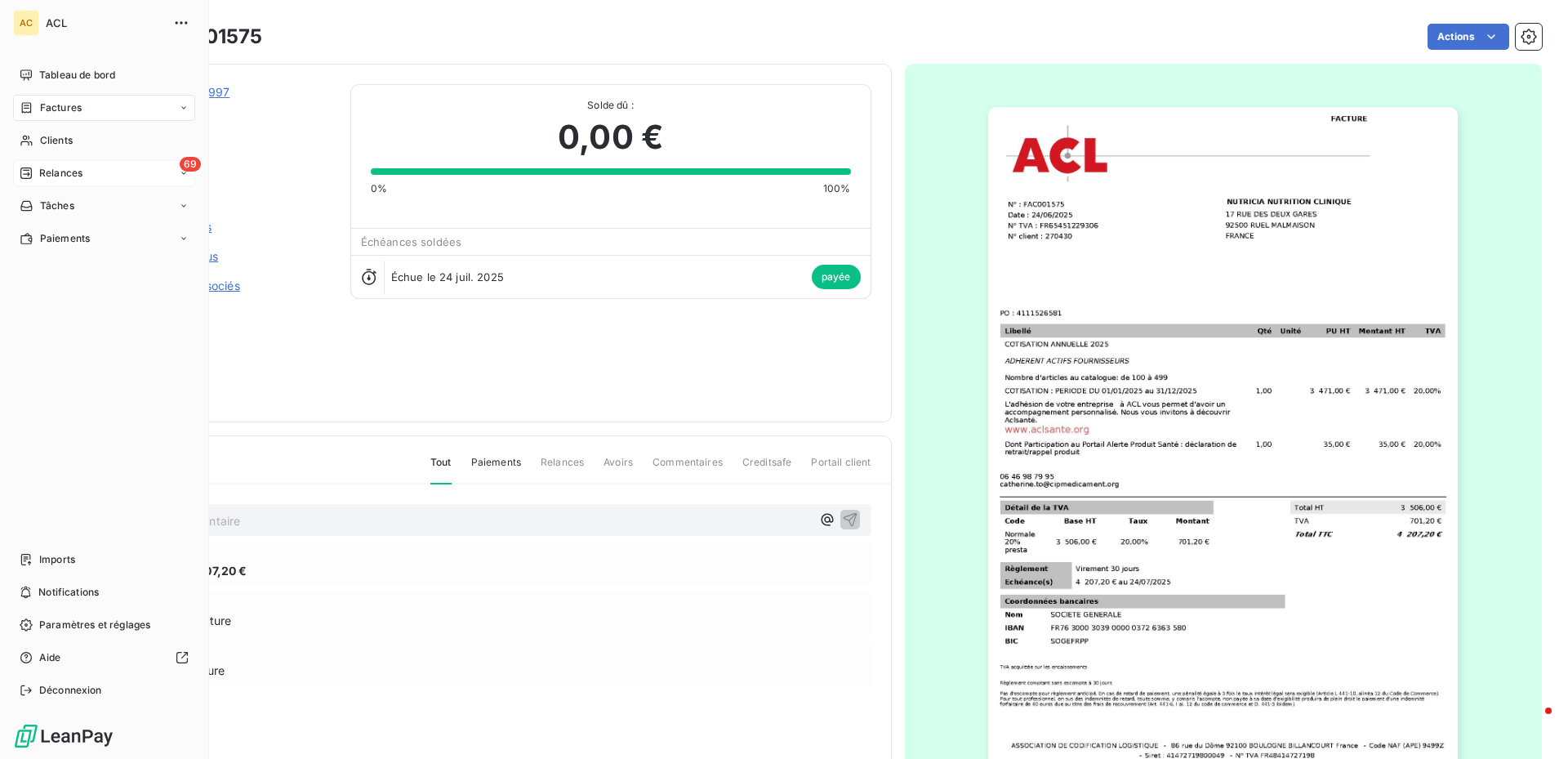
click at [184, 172] on icon at bounding box center [183, 174] width 10 height 10
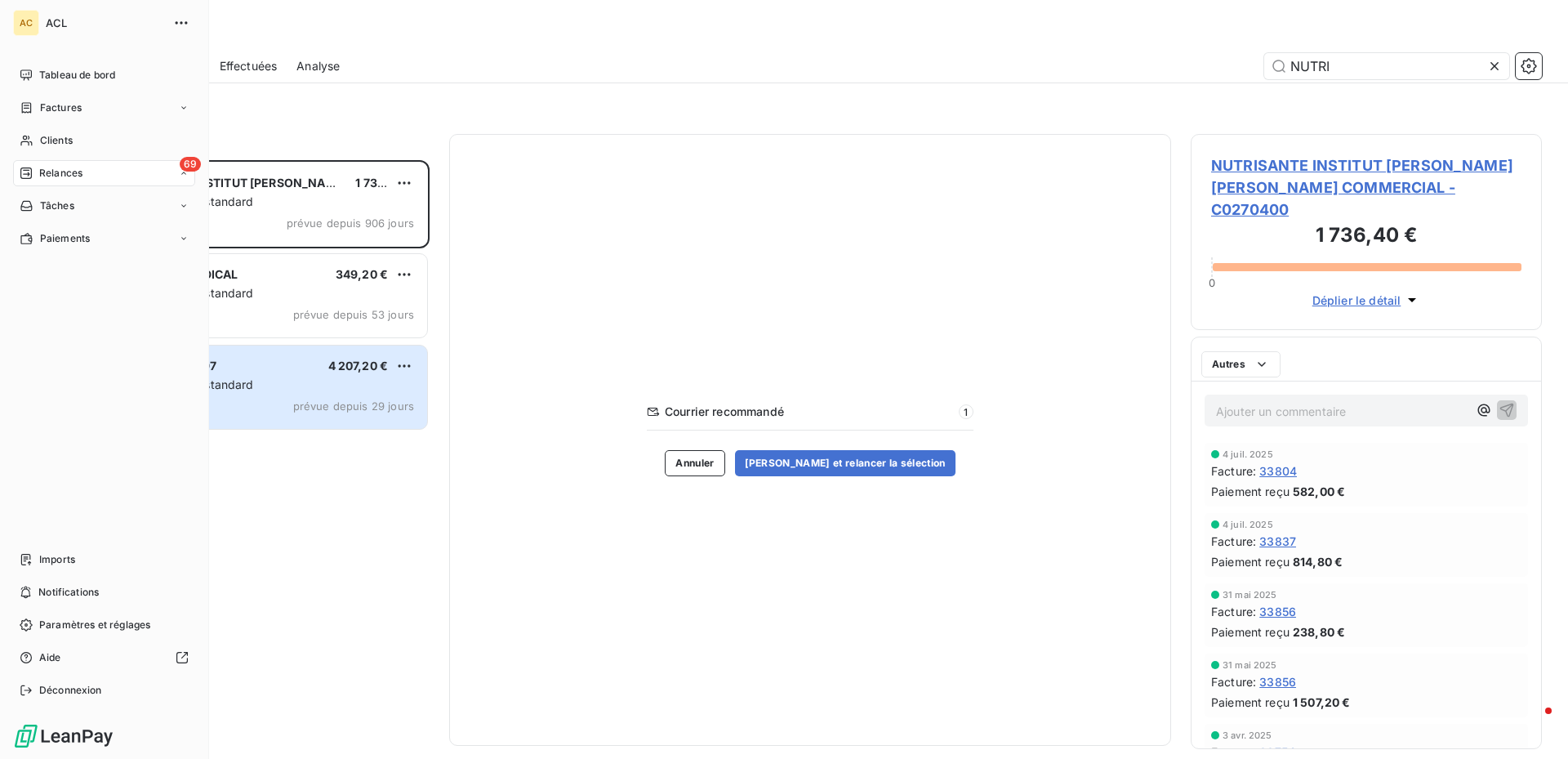
scroll to position [586, 339]
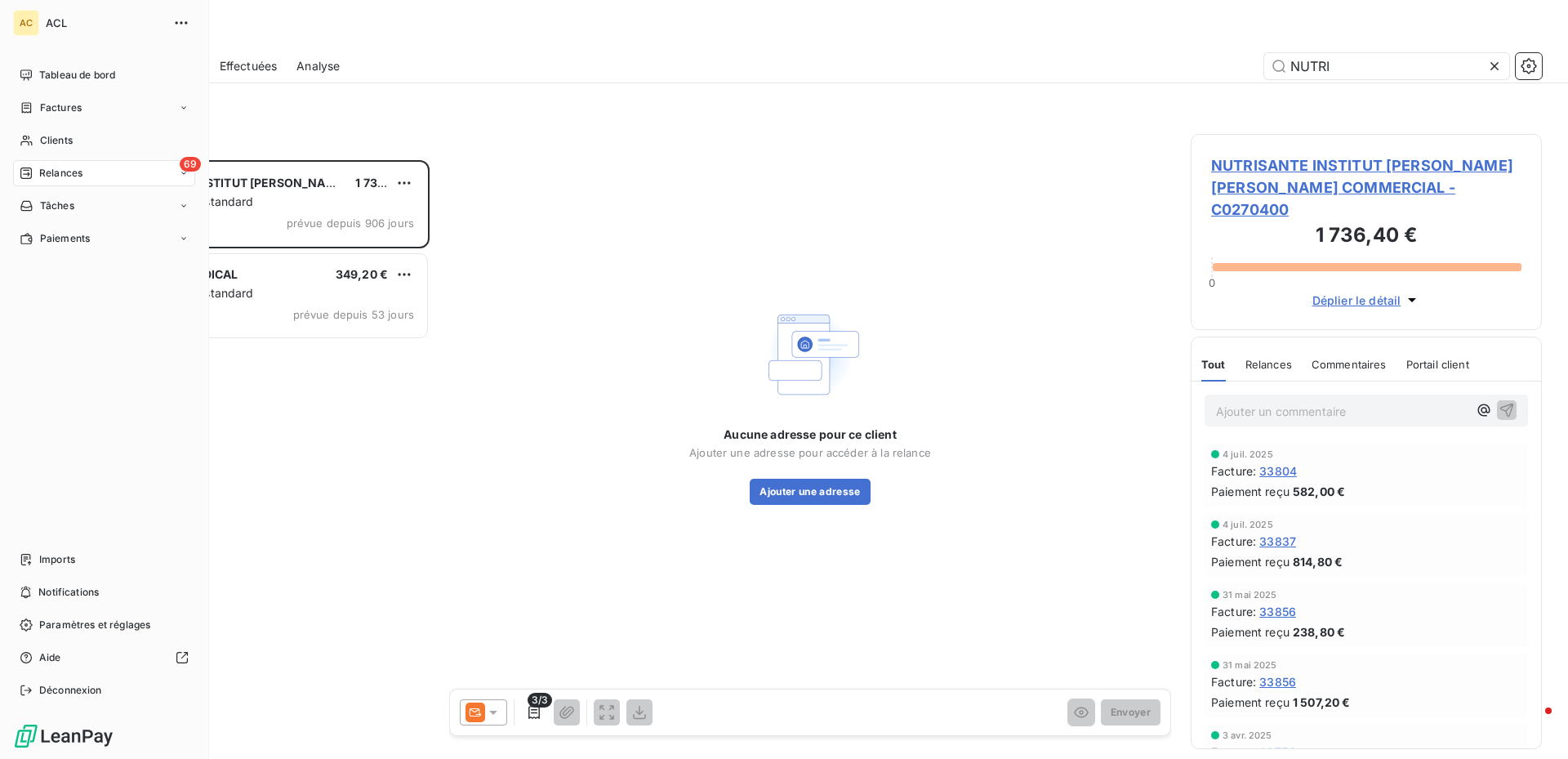
click at [184, 171] on span "69" at bounding box center [190, 164] width 21 height 15
click at [82, 107] on div "Factures" at bounding box center [103, 107] width 182 height 26
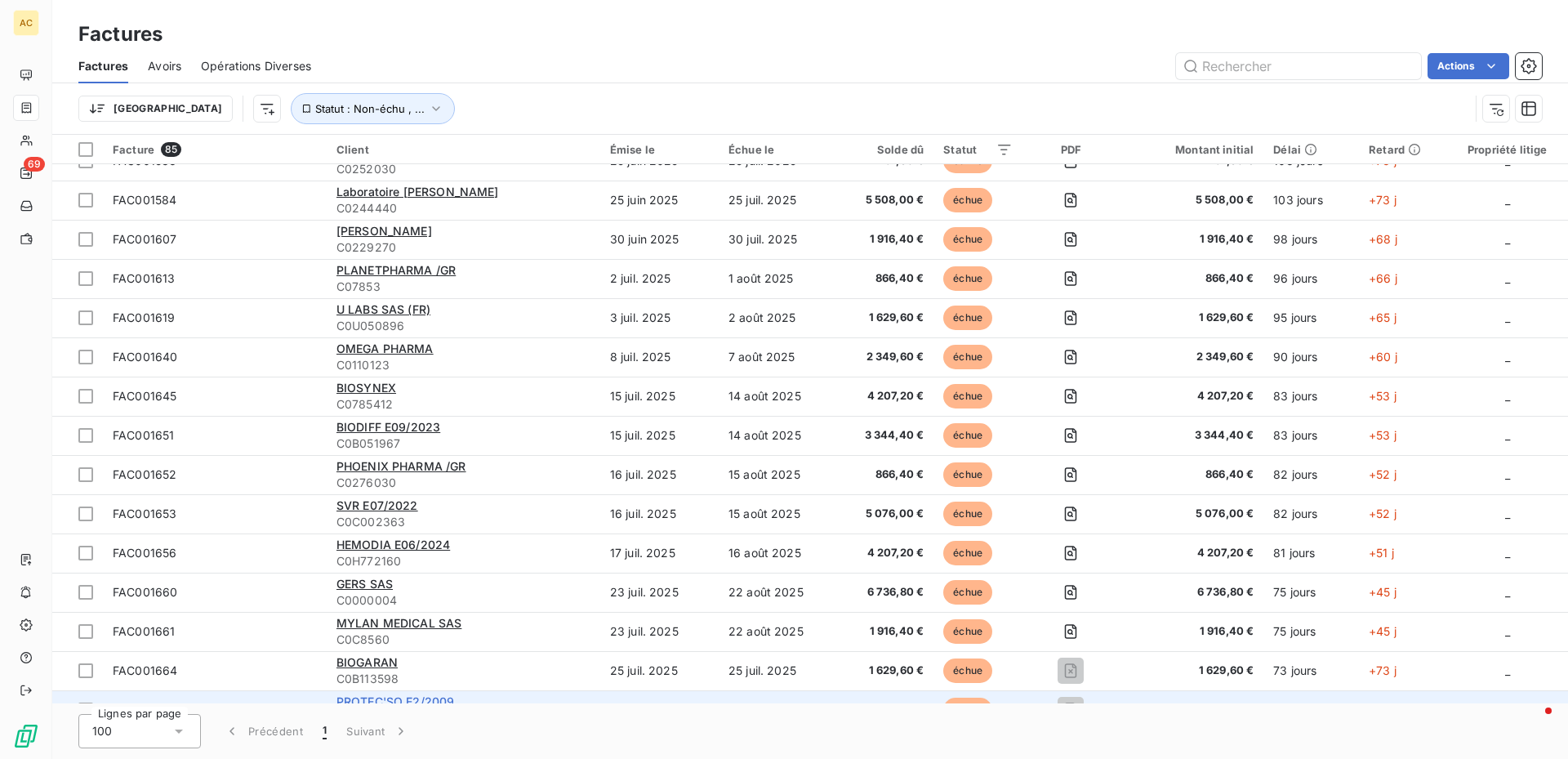
scroll to position [2795, 0]
